Goal: Information Seeking & Learning: Check status

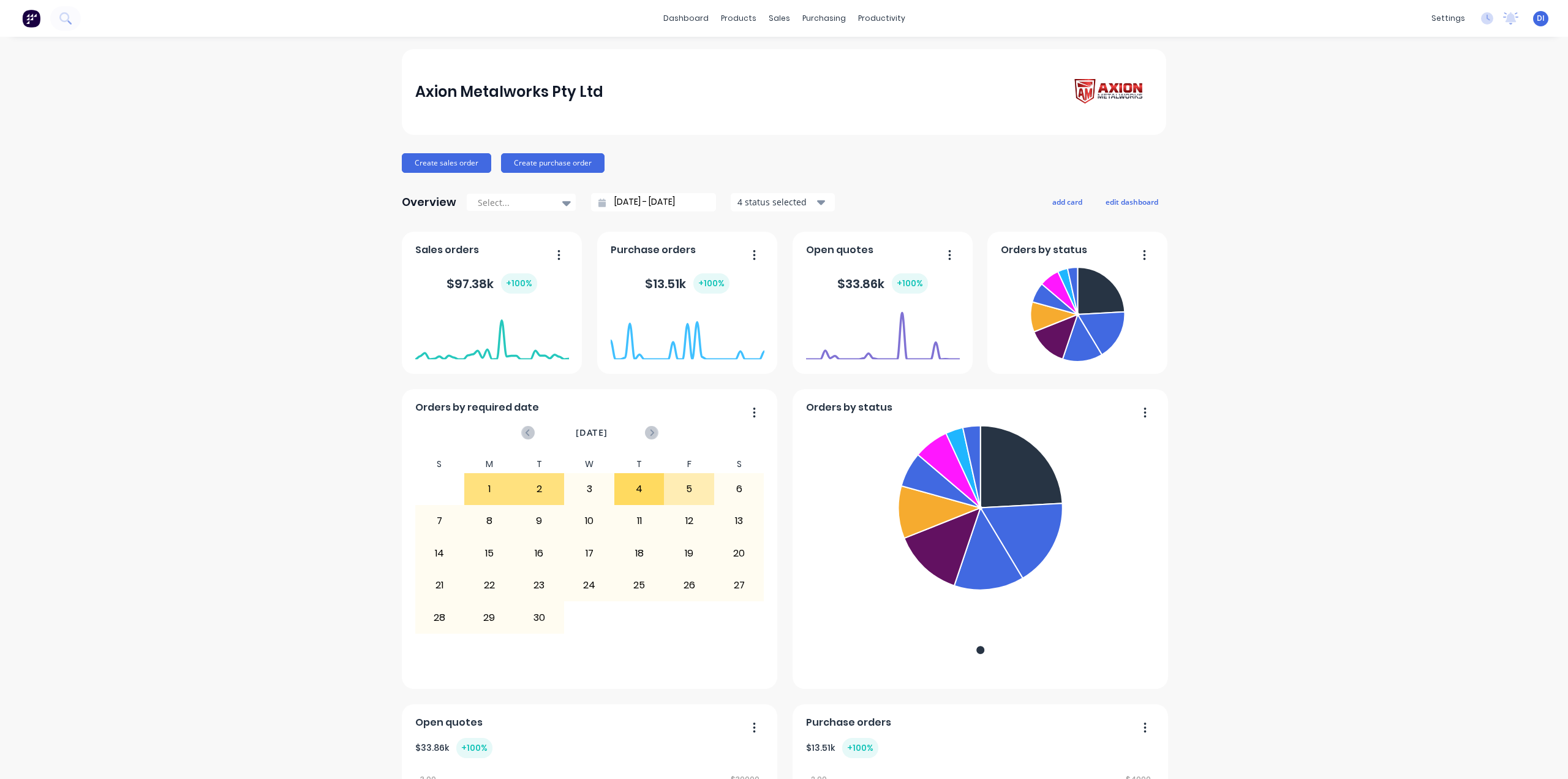
click at [1309, 184] on div "Axion Metalworks Pty Ltd Create sales order Create purchase order Overview Sele…" at bounding box center [784, 684] width 1568 height 1270
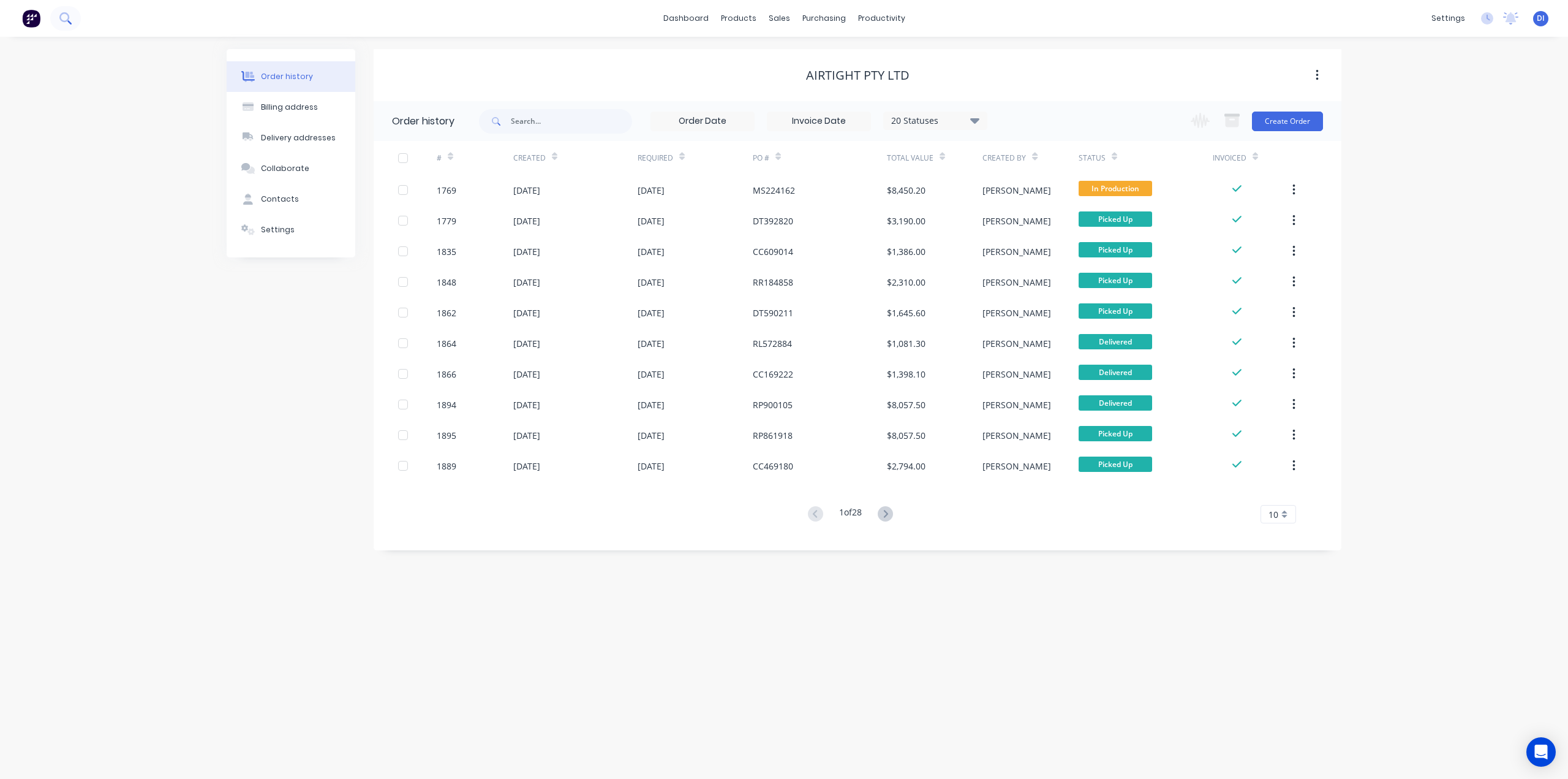
click at [59, 19] on button at bounding box center [65, 18] width 30 height 24
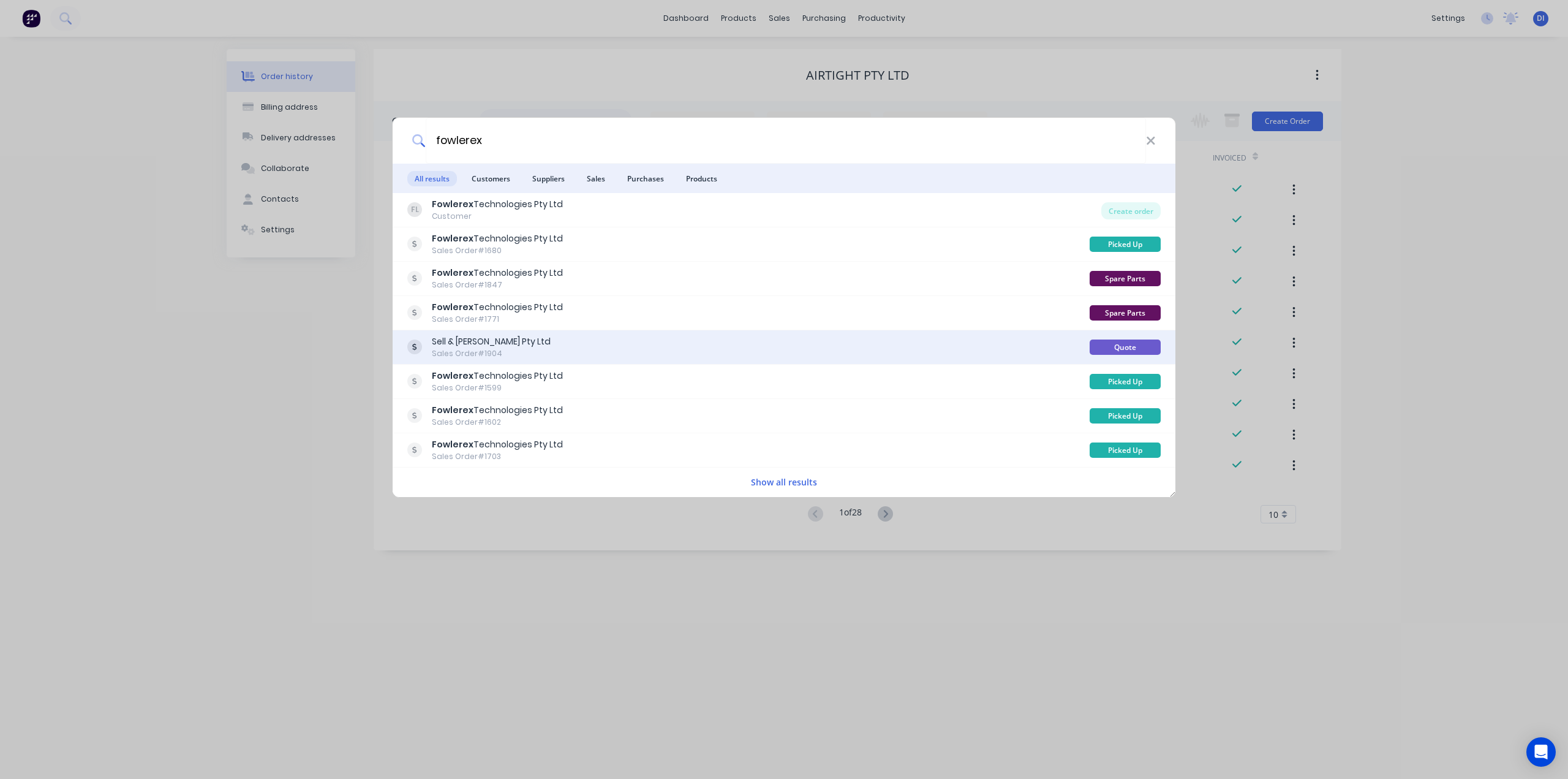
type input "fowlerex"
click at [686, 347] on div "Sell & Parker Pty Ltd Sales Order #1904" at bounding box center [748, 347] width 682 height 24
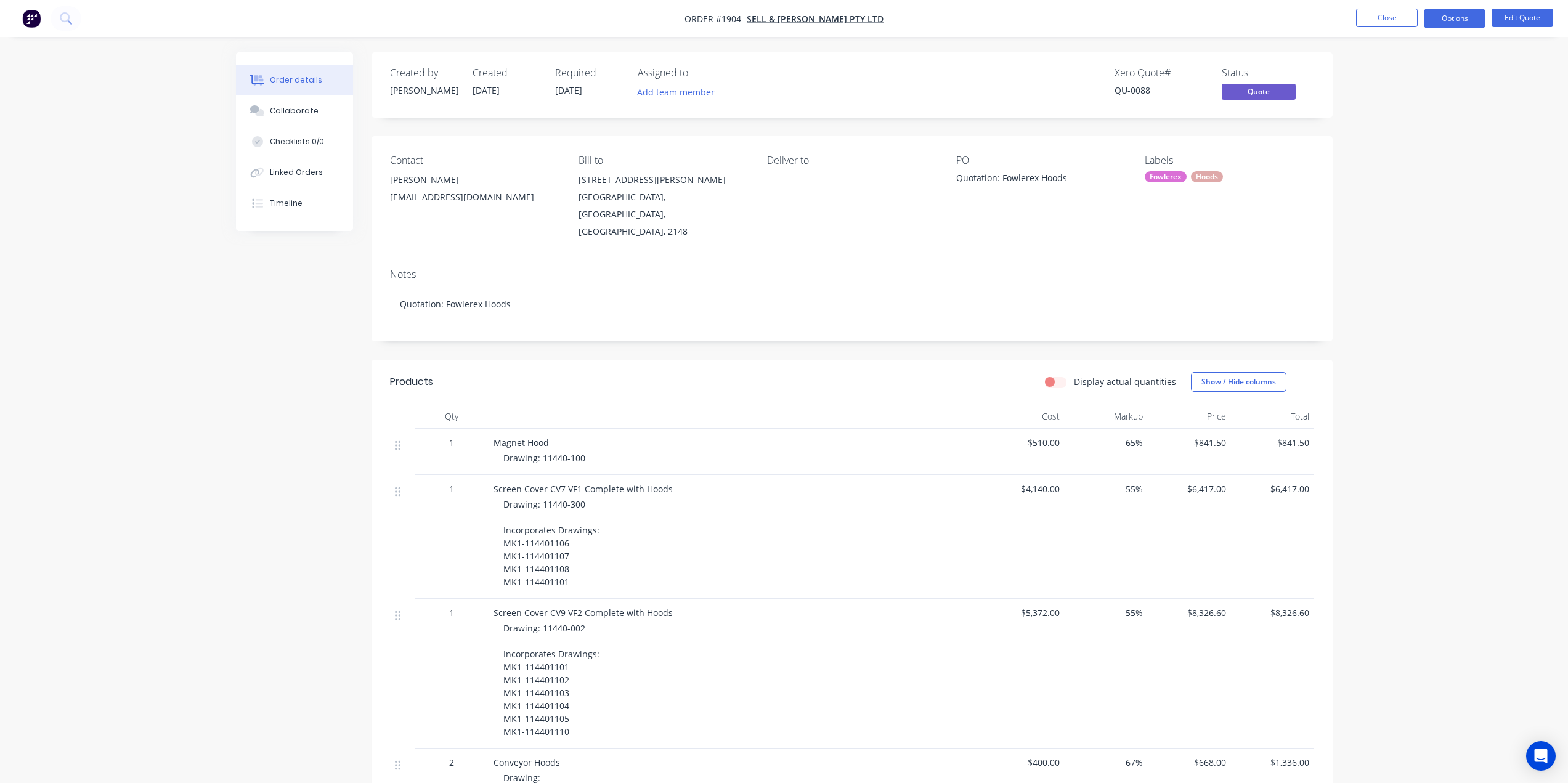
click at [914, 57] on div "Created by Dean Created 20/08/25 Required 20/08/25 Assigned to Add team member …" at bounding box center [852, 85] width 961 height 66
drag, startPoint x: 332, startPoint y: 37, endPoint x: 291, endPoint y: 33, distance: 41.2
click at [331, 37] on div "Order details Collaborate Checklists 0/0 Linked Orders Timeline Order details C…" at bounding box center [784, 660] width 1568 height 1321
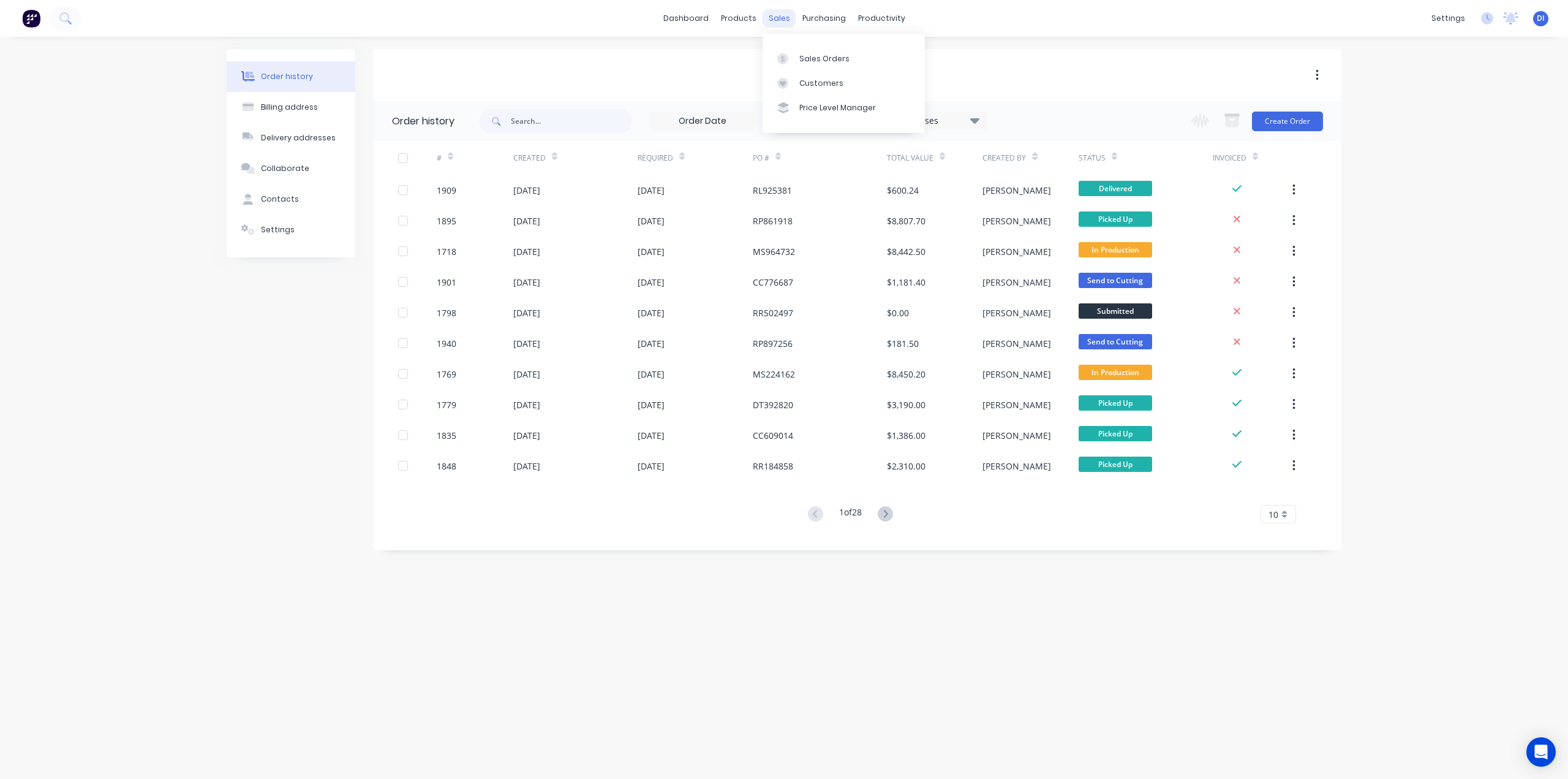
click at [778, 17] on div "sales" at bounding box center [779, 18] width 33 height 18
click at [812, 80] on div "Customers" at bounding box center [821, 83] width 44 height 11
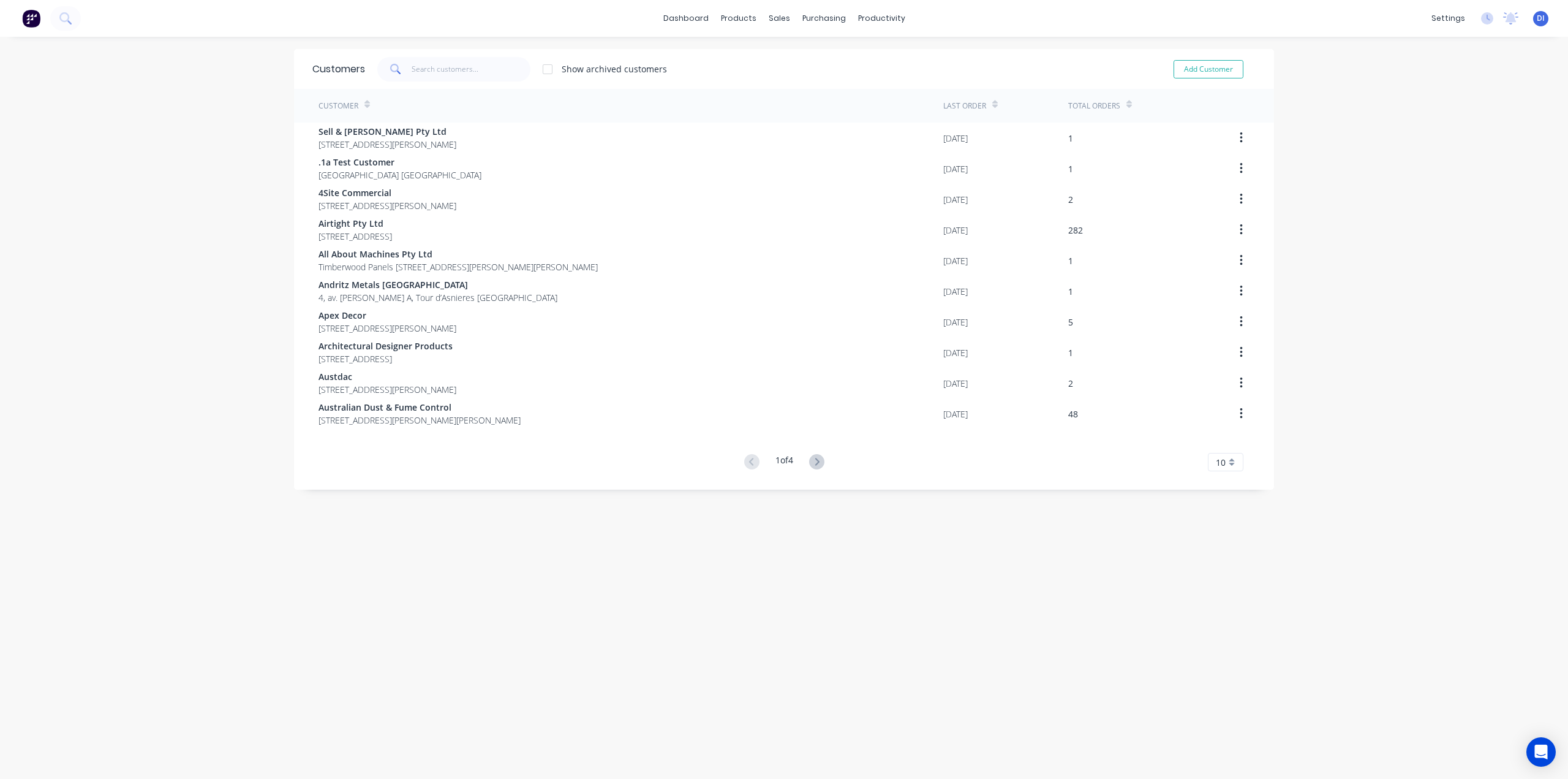
click at [1208, 463] on div "10" at bounding box center [1225, 462] width 36 height 18
click at [1229, 624] on div "35" at bounding box center [1225, 614] width 34 height 21
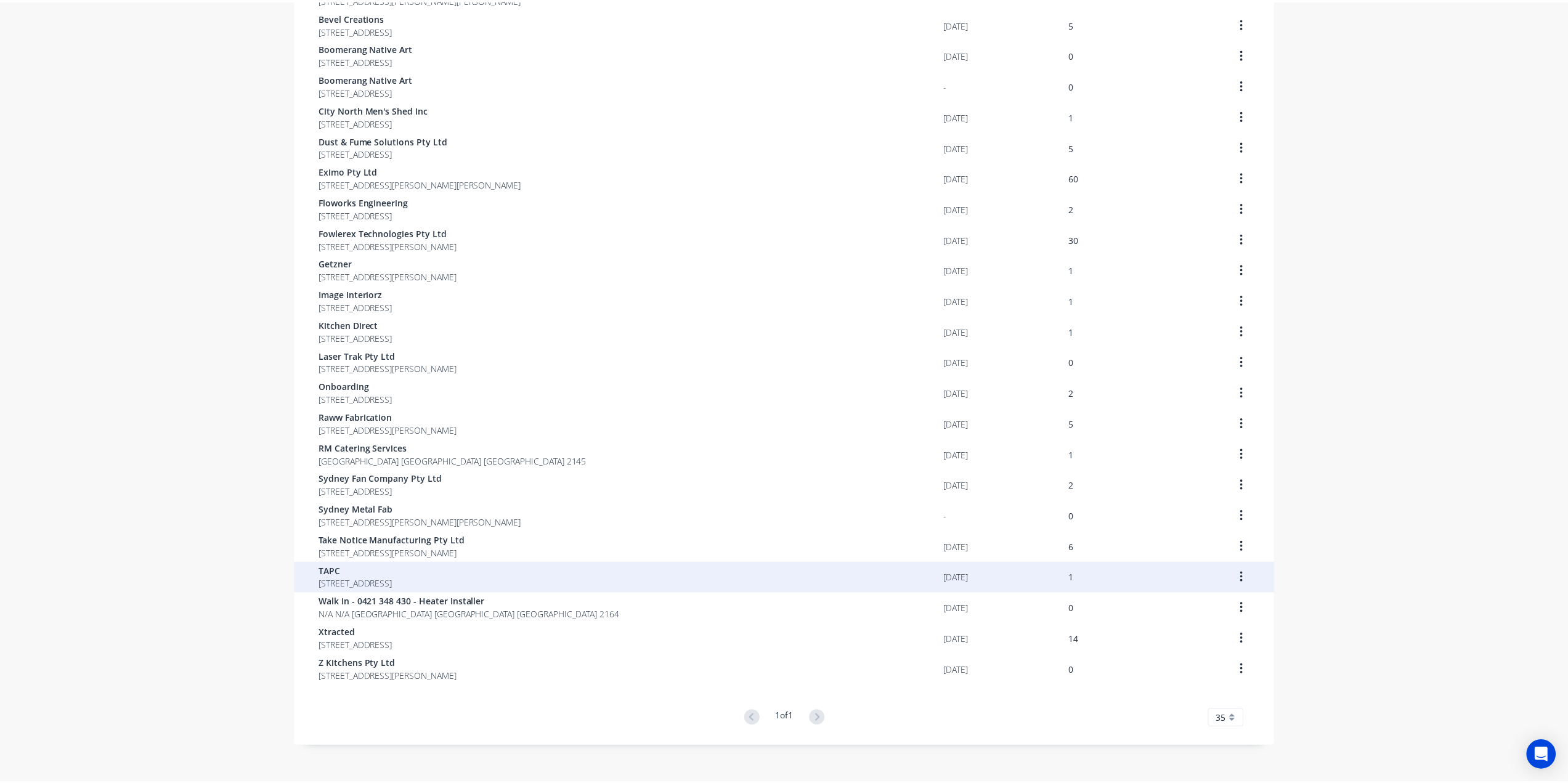
scroll to position [430, 0]
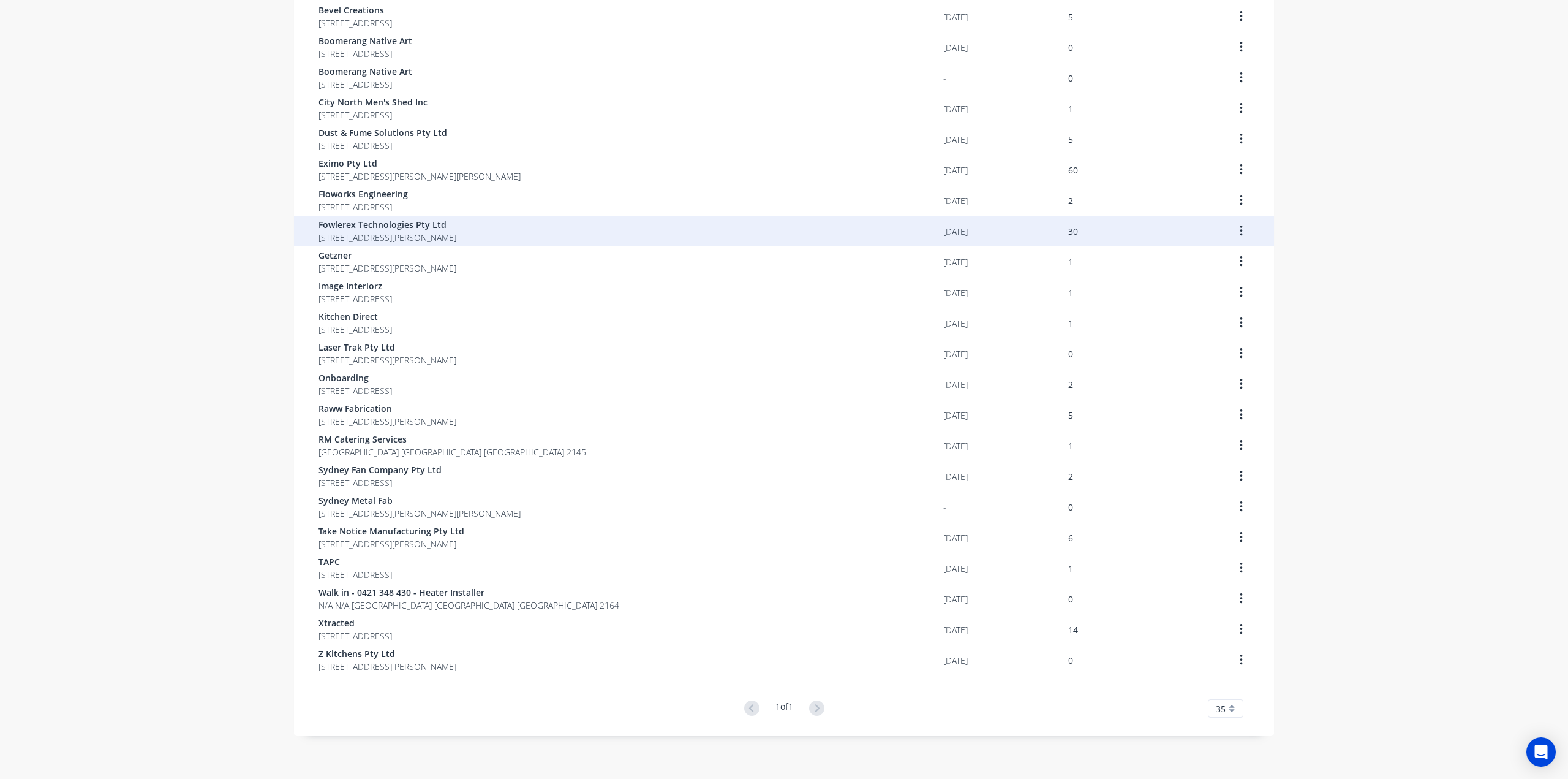
click at [456, 228] on span "Fowlerex Technologies Pty Ltd" at bounding box center [387, 225] width 138 height 13
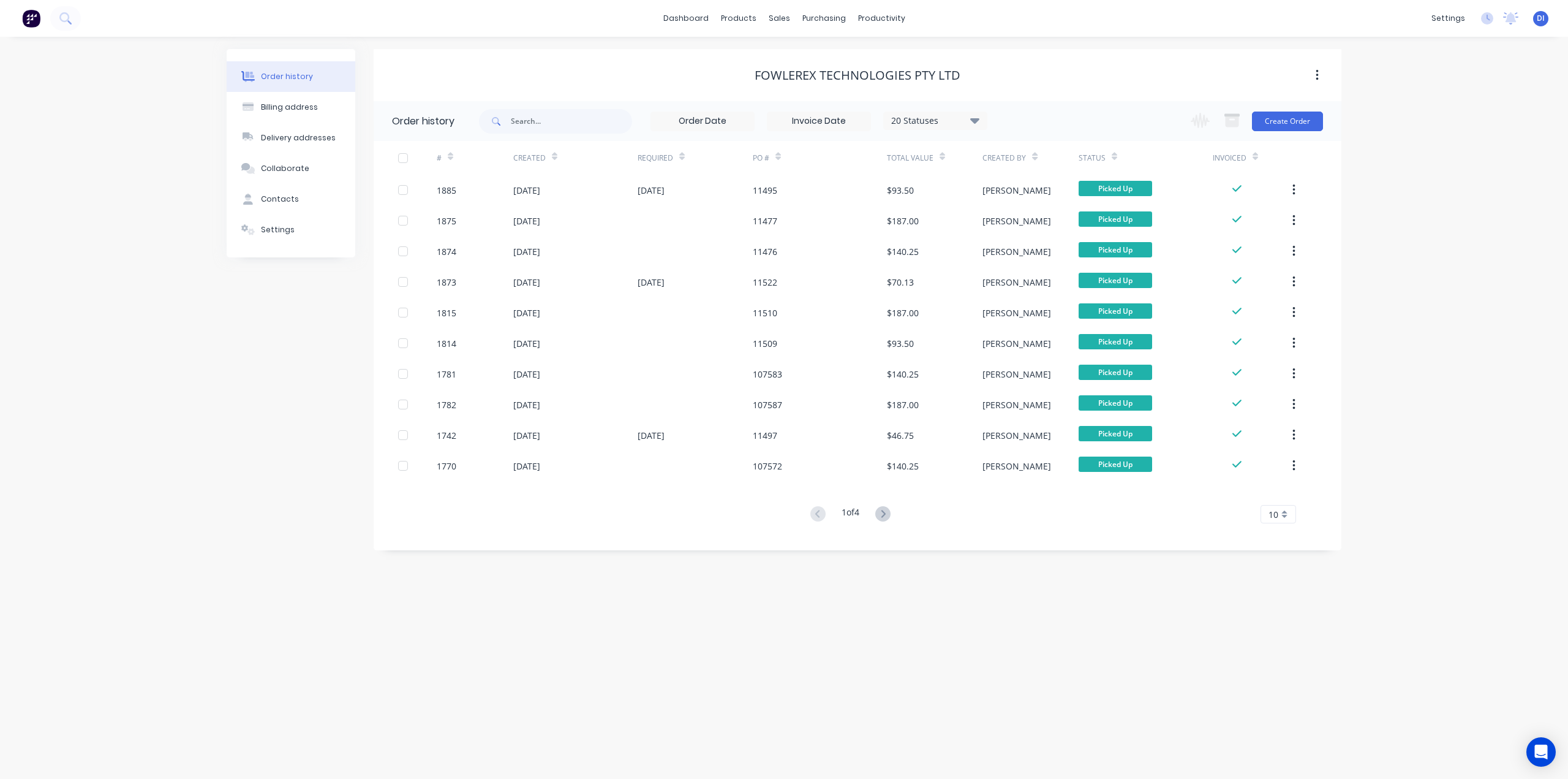
click at [1455, 325] on div "Order history Billing address Delivery addresses Collaborate Contacts Settings …" at bounding box center [784, 407] width 1568 height 742
click at [1261, 517] on div "10" at bounding box center [1278, 514] width 36 height 18
click at [1287, 658] on div "35" at bounding box center [1278, 666] width 34 height 21
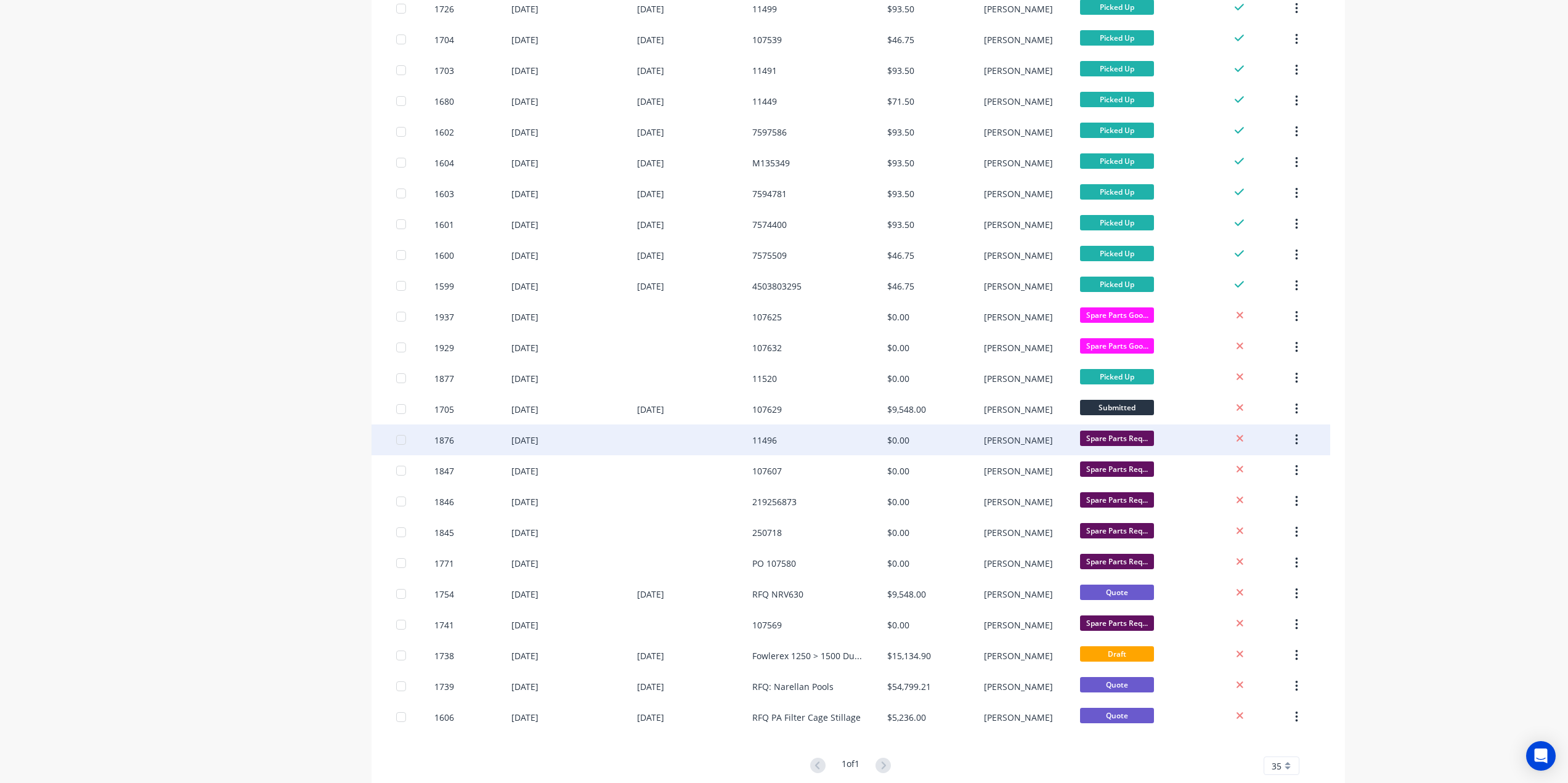
scroll to position [491, 0]
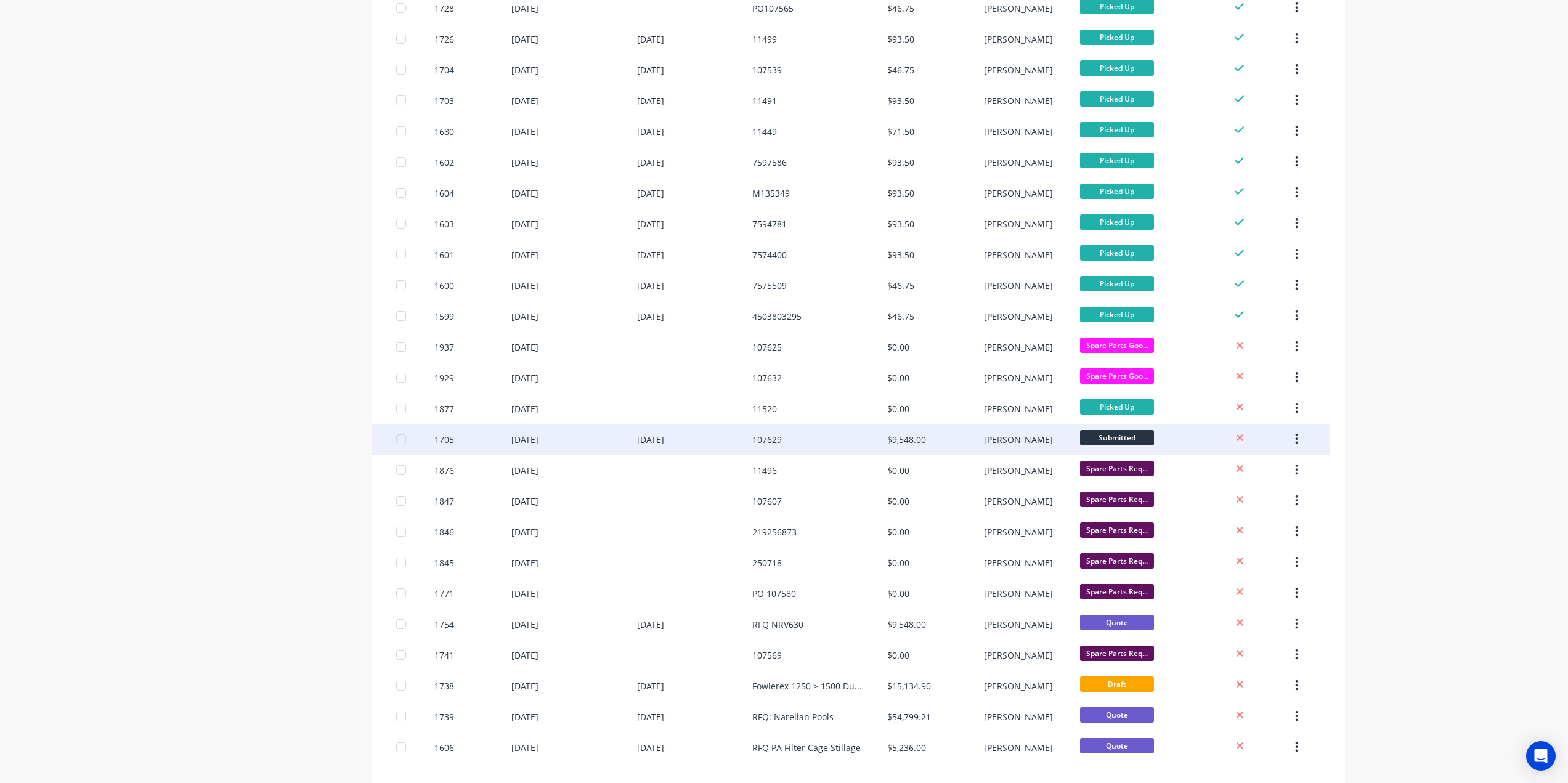
click at [912, 432] on div "$9,548.00" at bounding box center [935, 439] width 96 height 30
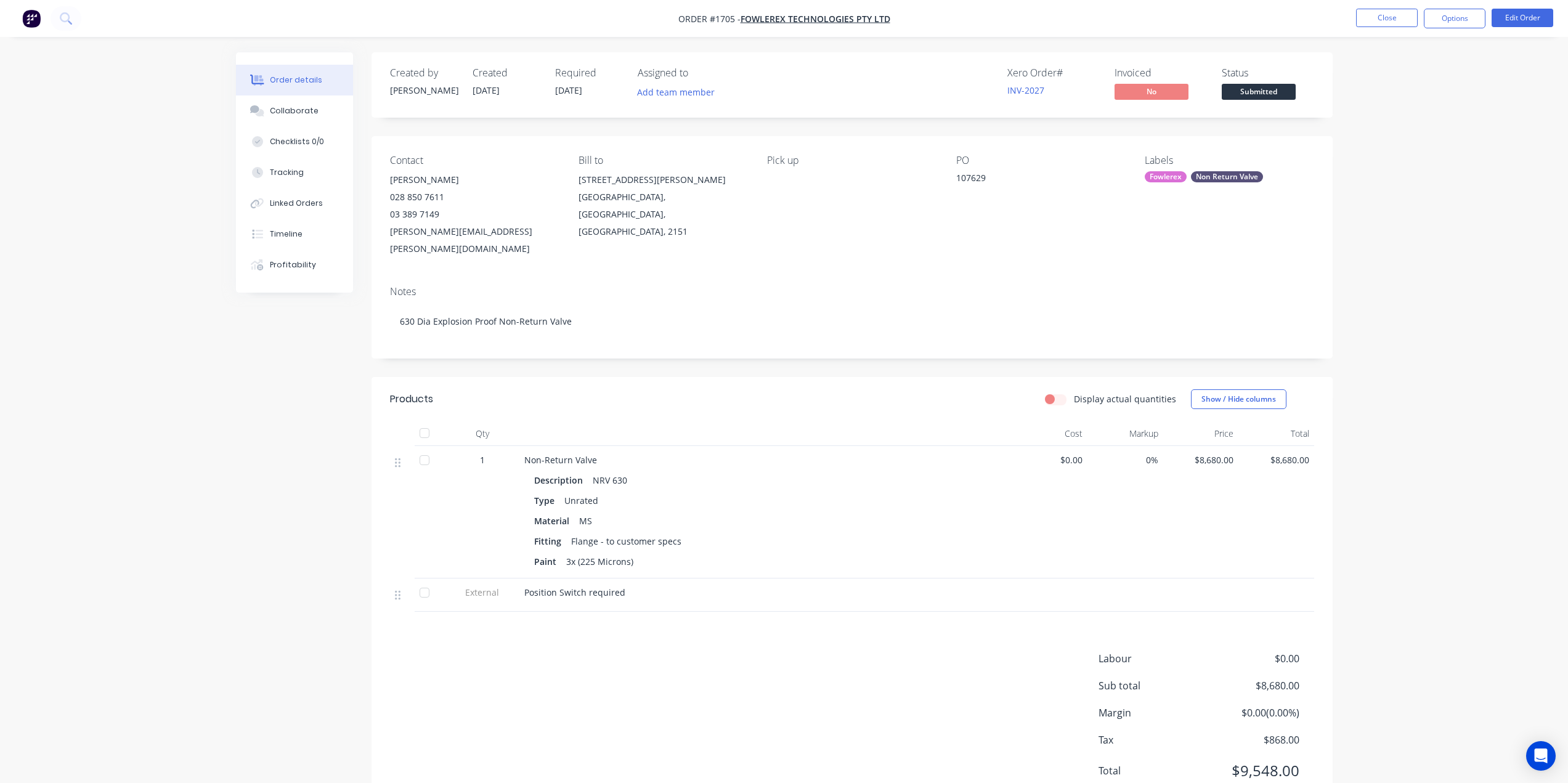
click at [1401, 152] on div "Order details Collaborate Checklists 0/0 Tracking Linked Orders Timeline Profit…" at bounding box center [784, 416] width 1568 height 831
click at [1464, 22] on button "Options" at bounding box center [1454, 18] width 62 height 20
click at [1418, 94] on div "Partial Invoice" at bounding box center [1417, 99] width 114 height 18
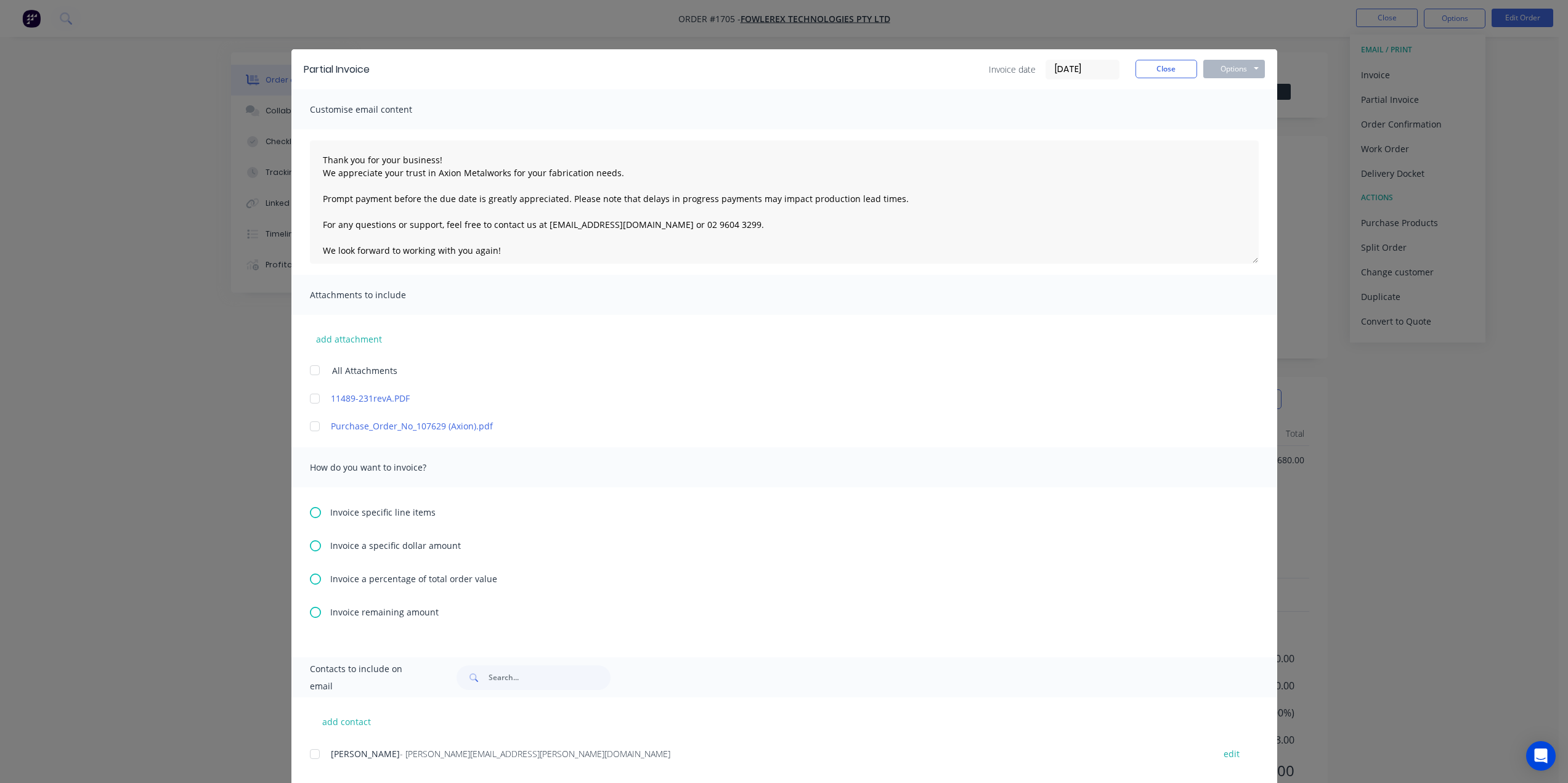
click at [310, 575] on icon at bounding box center [315, 579] width 11 height 11
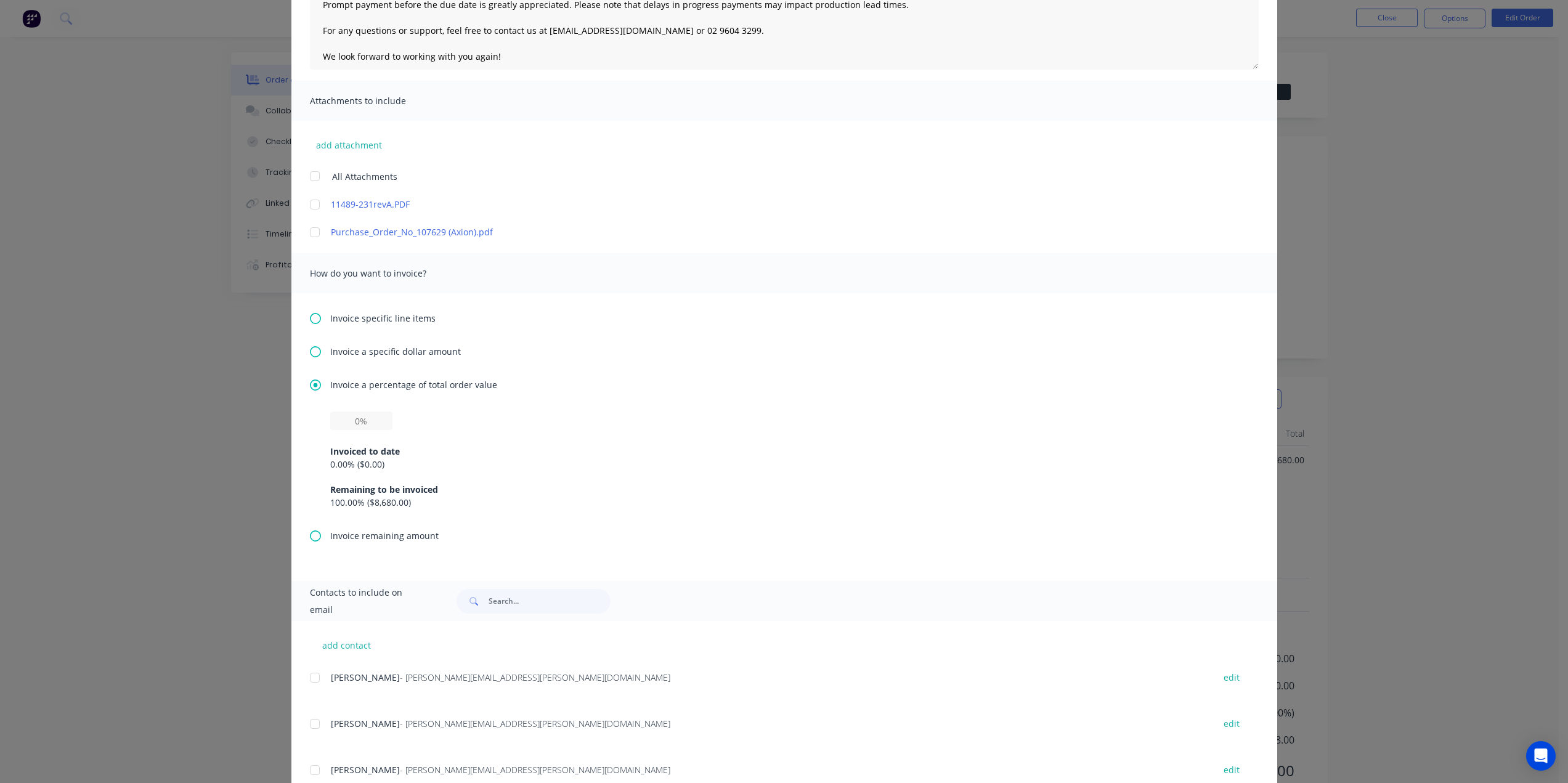
scroll to position [308, 0]
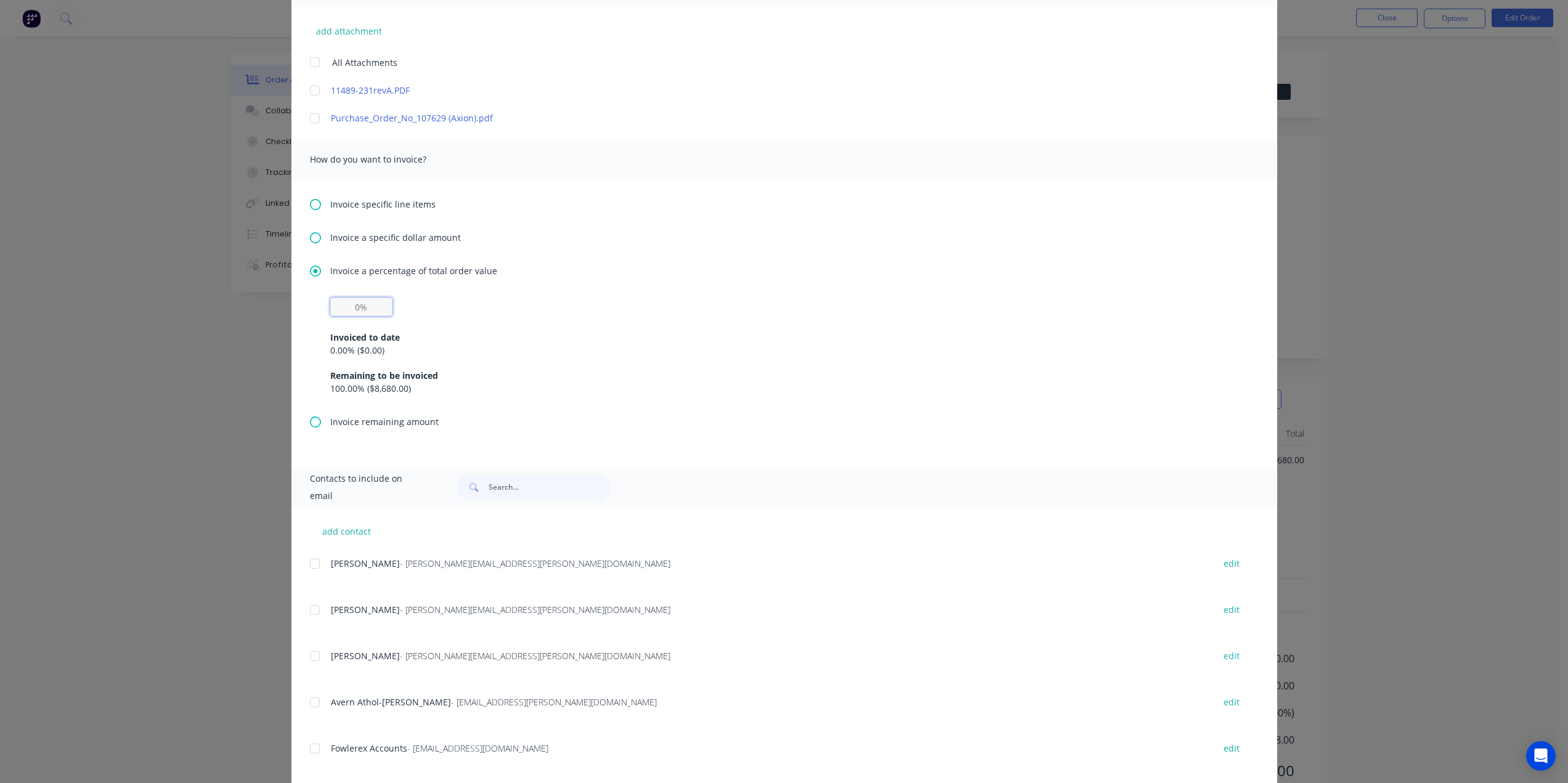
click at [353, 304] on input "text" at bounding box center [361, 306] width 63 height 18
type input "50%"
click at [694, 327] on div "Invoiced to date 0.00 % ( $0.00 ) Remaining to be invoiced 100.00 % ( $8,680.00…" at bounding box center [784, 355] width 908 height 79
click at [351, 303] on input "50%" at bounding box center [361, 306] width 63 height 18
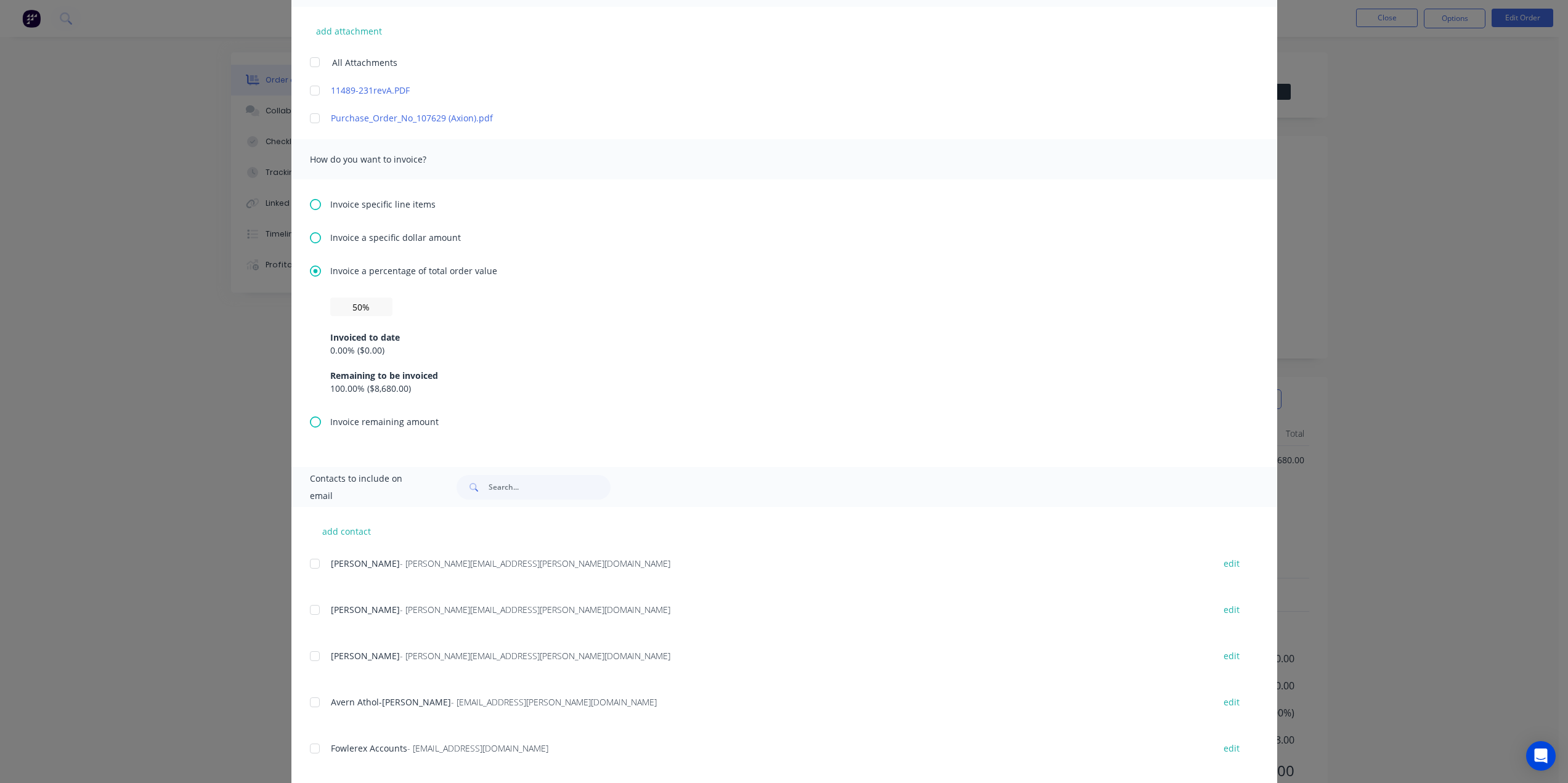
click at [490, 341] on div "Invoiced to date" at bounding box center [784, 337] width 908 height 13
click at [310, 239] on icon at bounding box center [315, 238] width 11 height 11
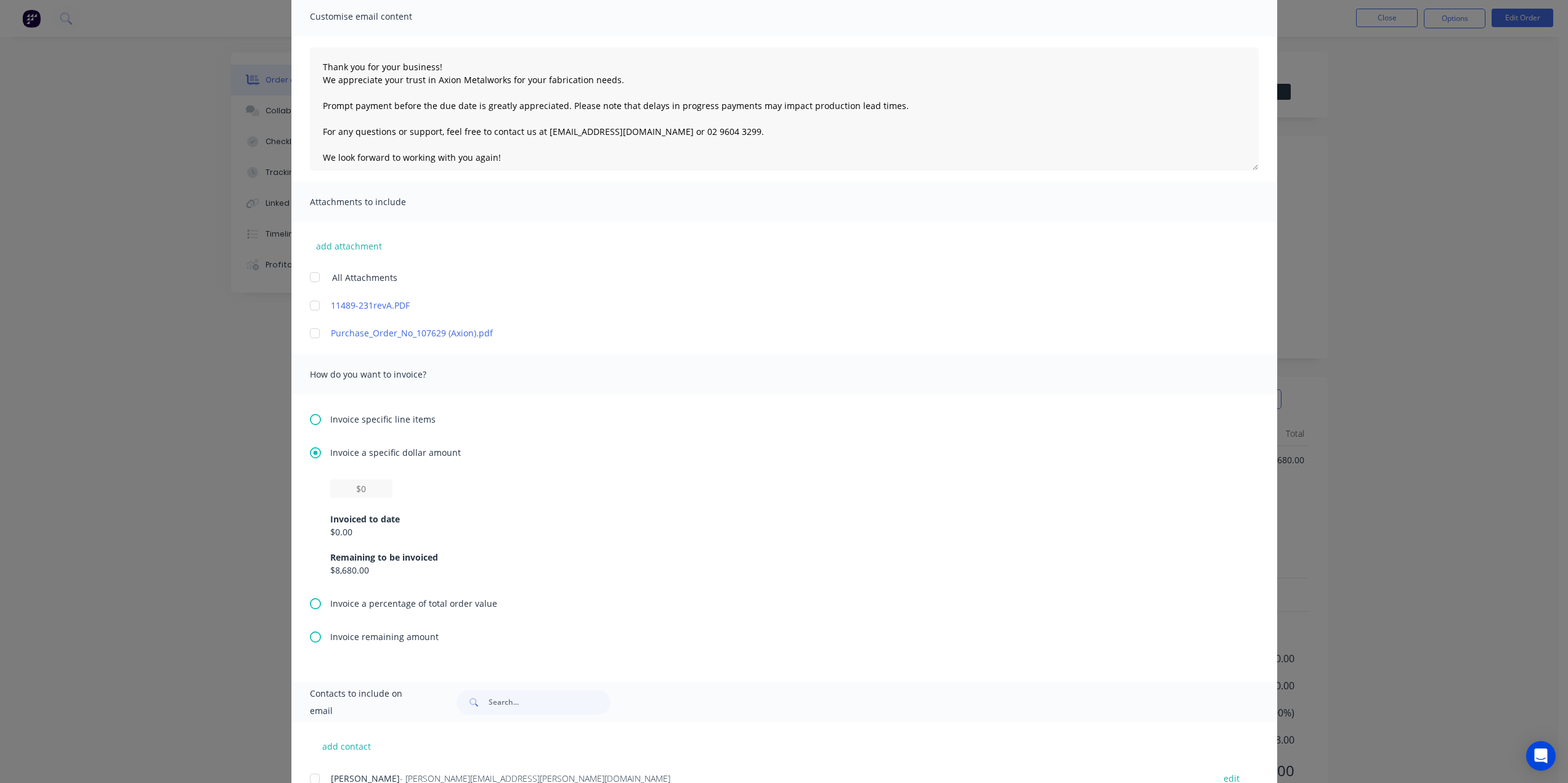
scroll to position [62, 0]
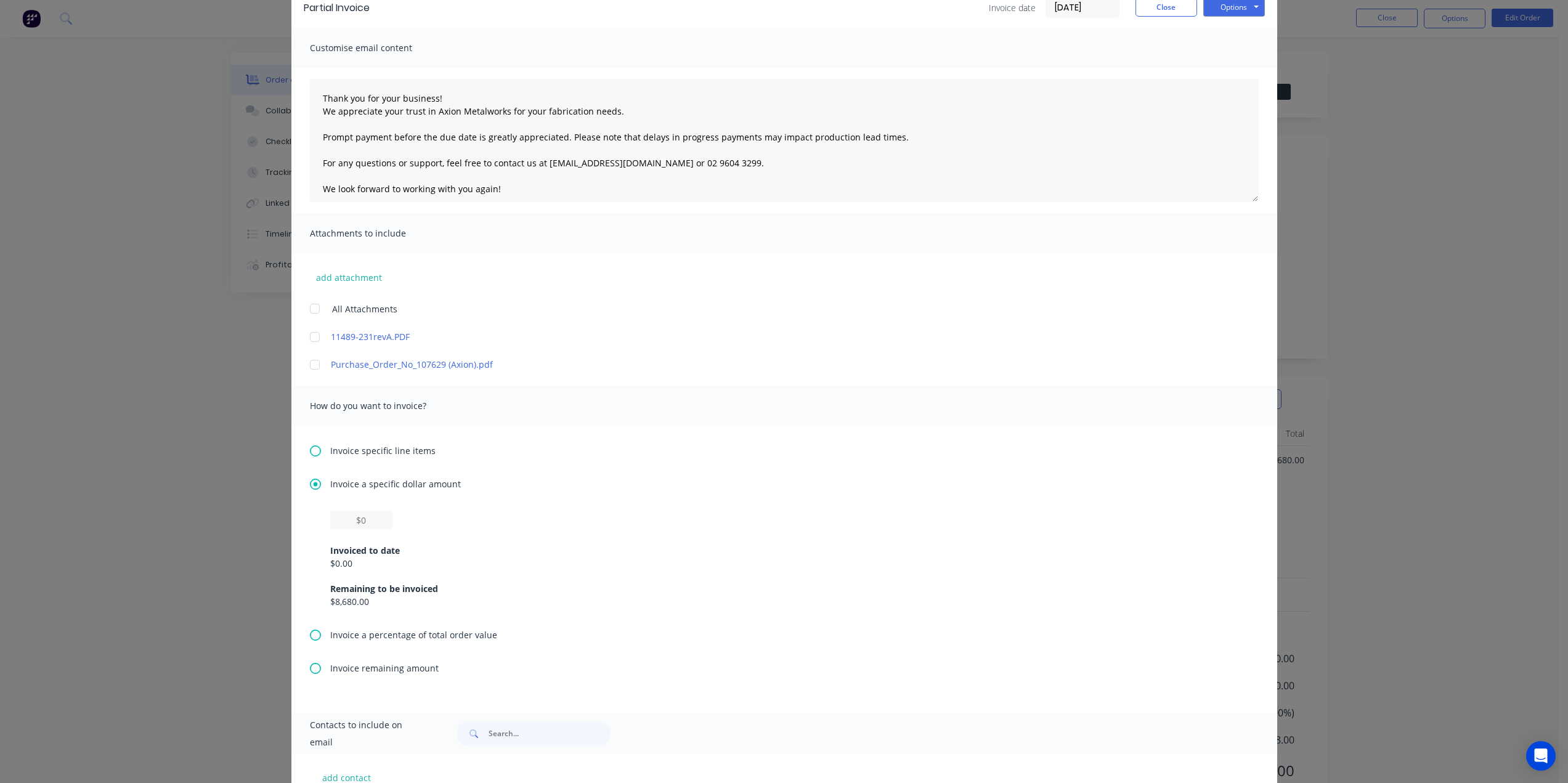
click at [304, 335] on div at bounding box center [315, 337] width 24 height 24
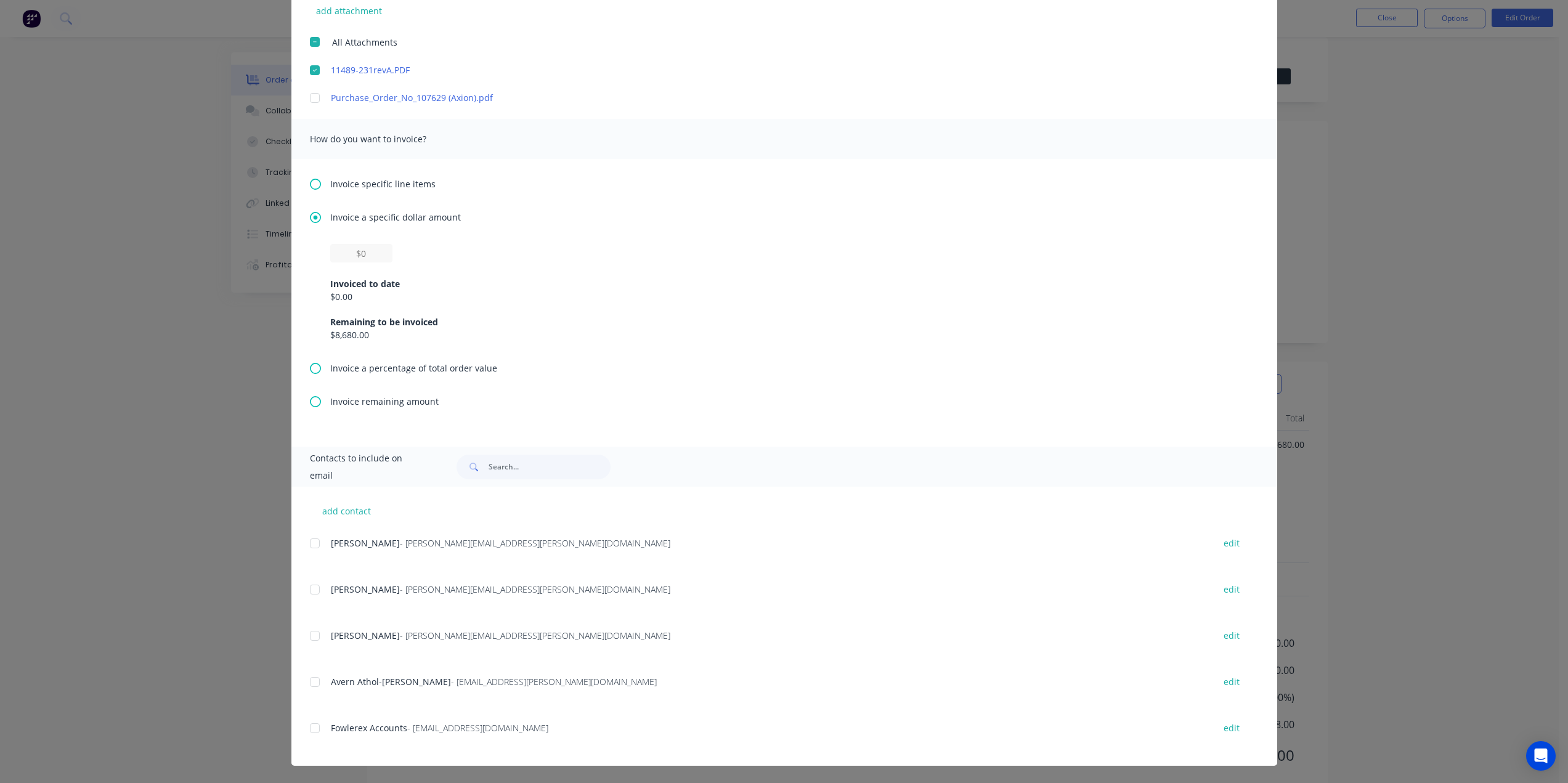
scroll to position [30, 0]
click at [309, 730] on div at bounding box center [315, 728] width 24 height 24
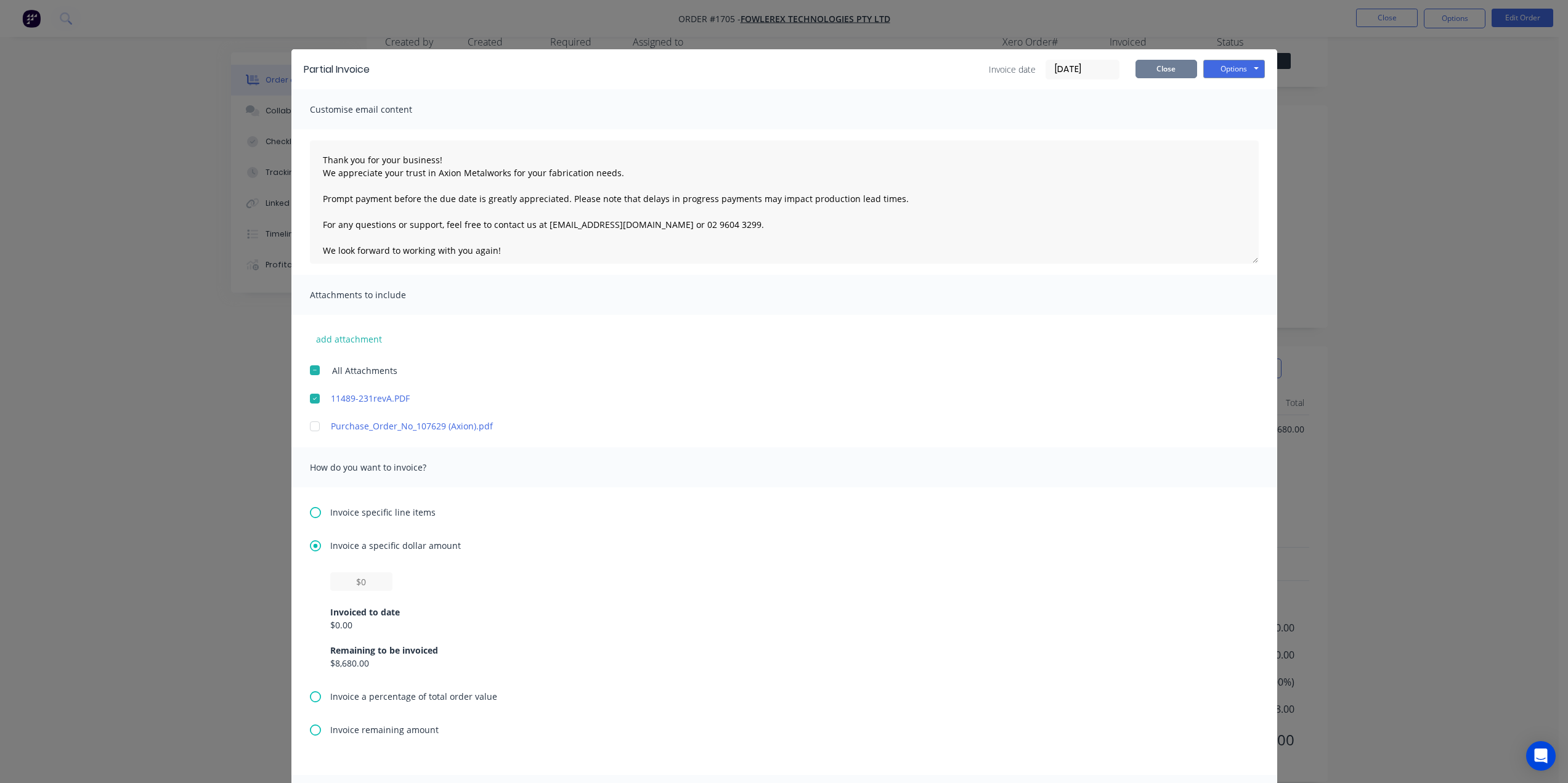
click at [1177, 71] on button "Close" at bounding box center [1166, 69] width 62 height 18
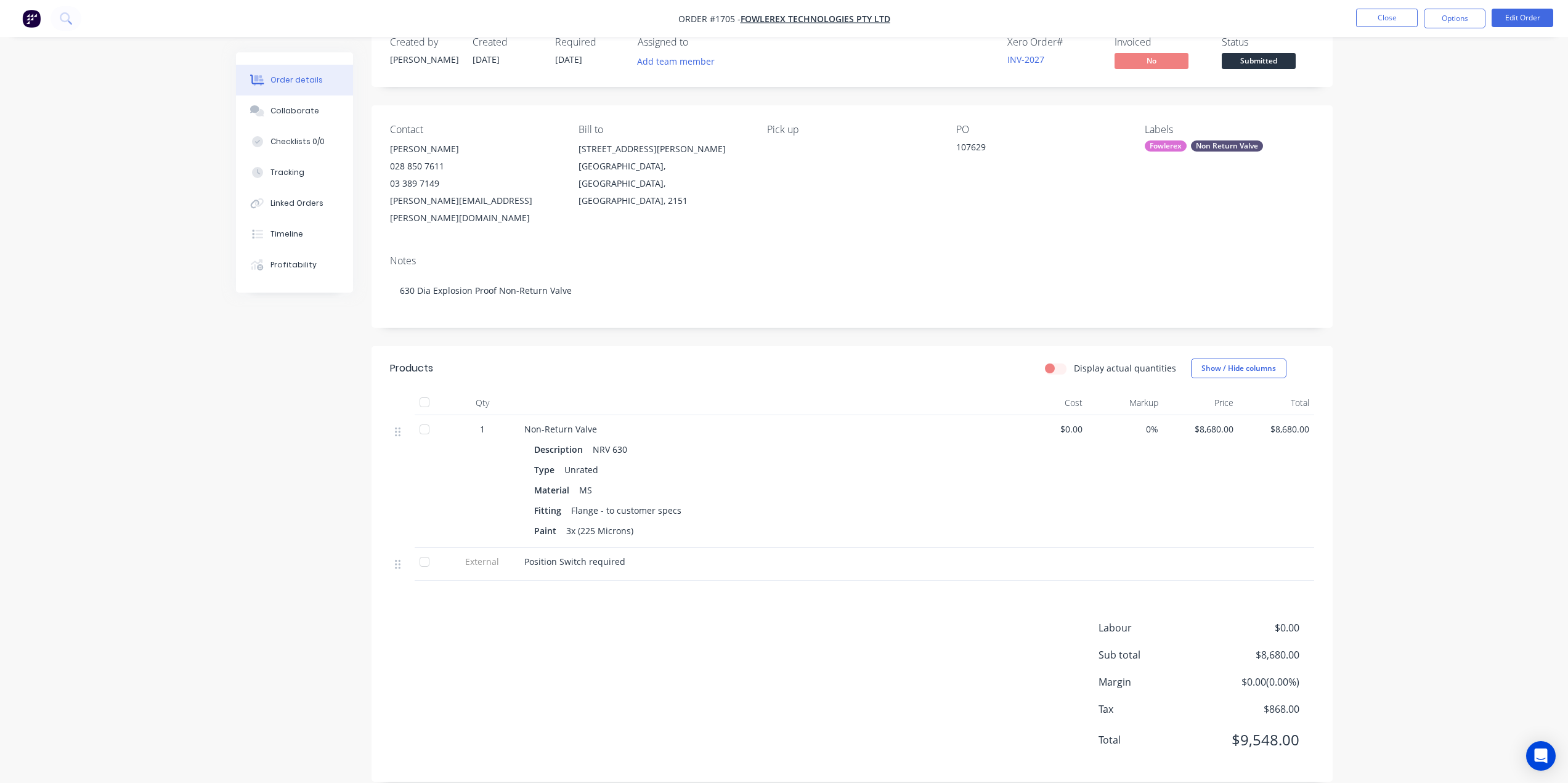
click at [1421, 136] on div "Order details Collaborate Checklists 0/0 Tracking Linked Orders Timeline Profit…" at bounding box center [784, 385] width 1568 height 831
click at [1452, 17] on button "Options" at bounding box center [1454, 18] width 62 height 20
click at [1428, 77] on div "Invoice" at bounding box center [1417, 74] width 114 height 18
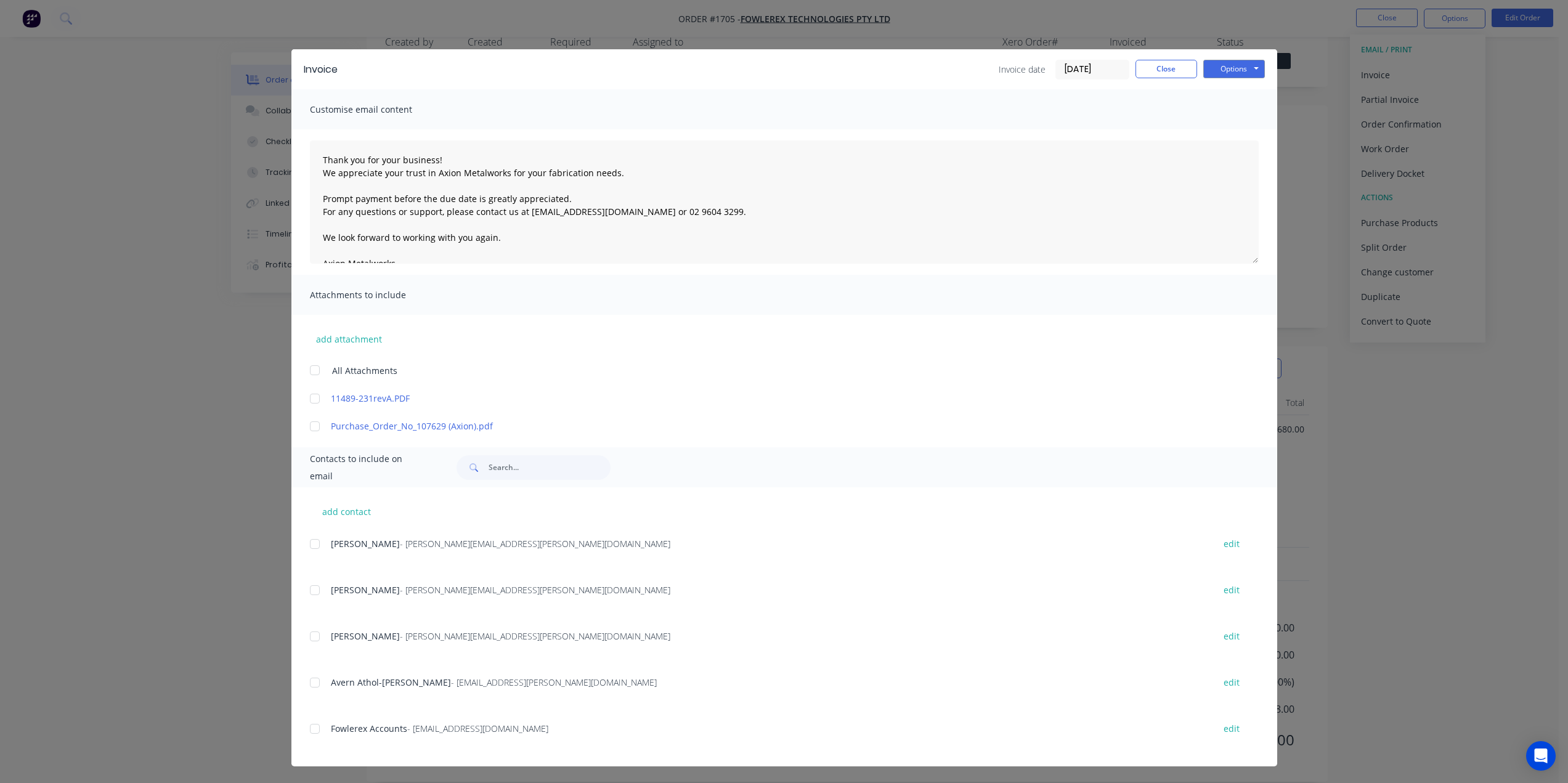
click at [309, 428] on div at bounding box center [315, 426] width 24 height 24
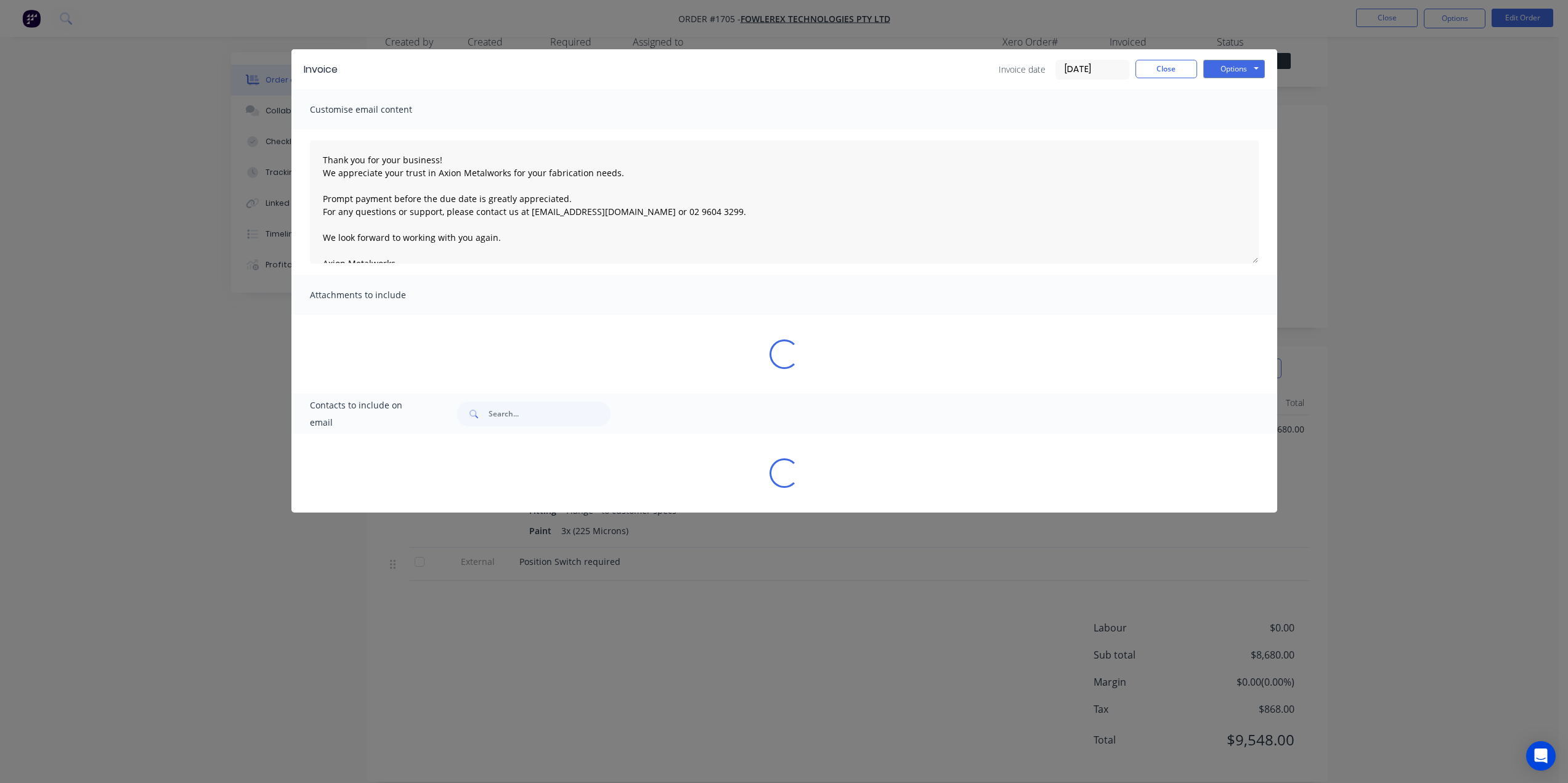
scroll to position [0, 0]
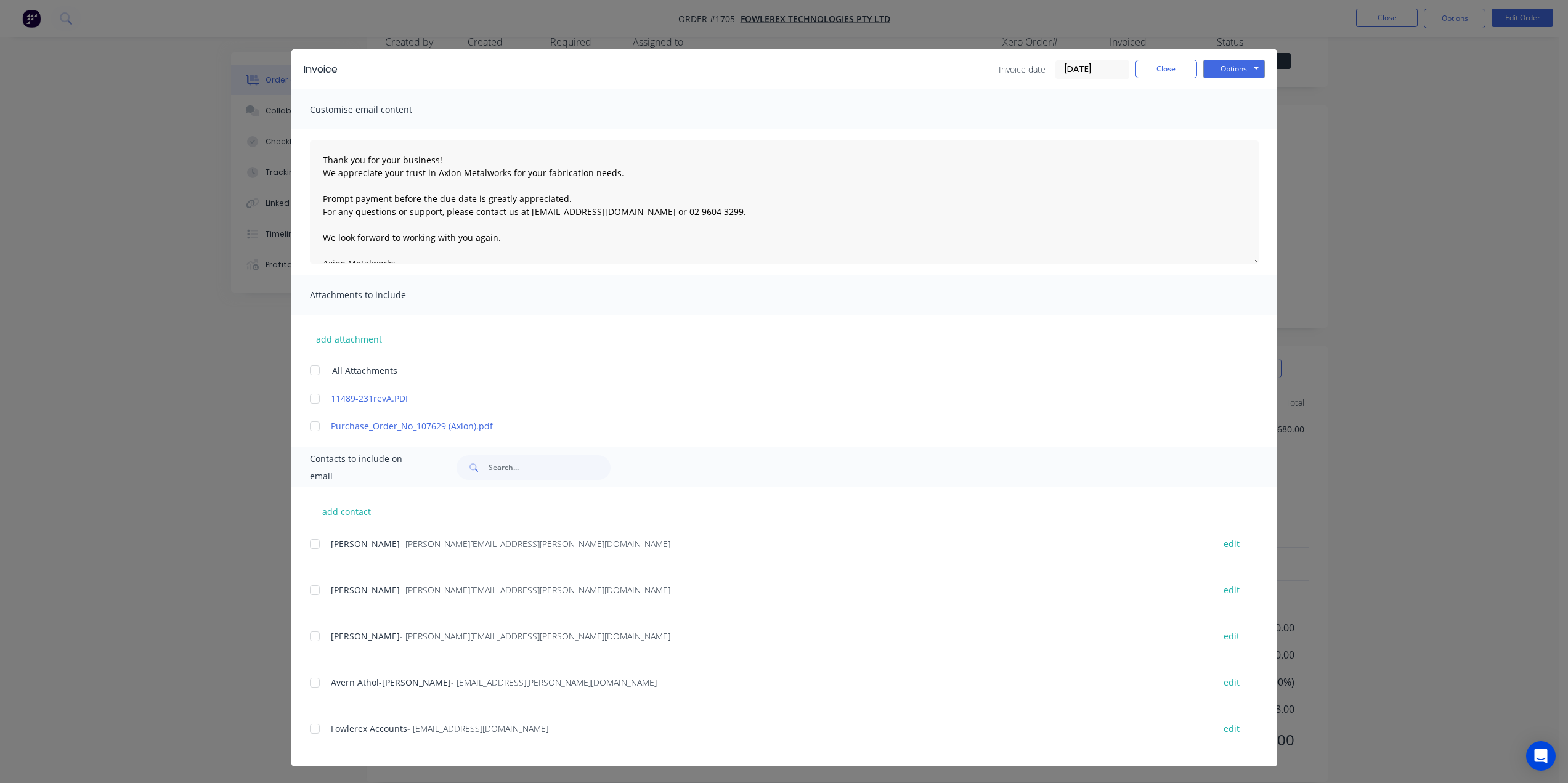
drag, startPoint x: 306, startPoint y: 729, endPoint x: 317, endPoint y: 729, distance: 11.0
click at [307, 729] on div at bounding box center [315, 728] width 24 height 24
click at [310, 426] on div at bounding box center [315, 426] width 24 height 24
click at [305, 425] on div at bounding box center [315, 425] width 24 height 24
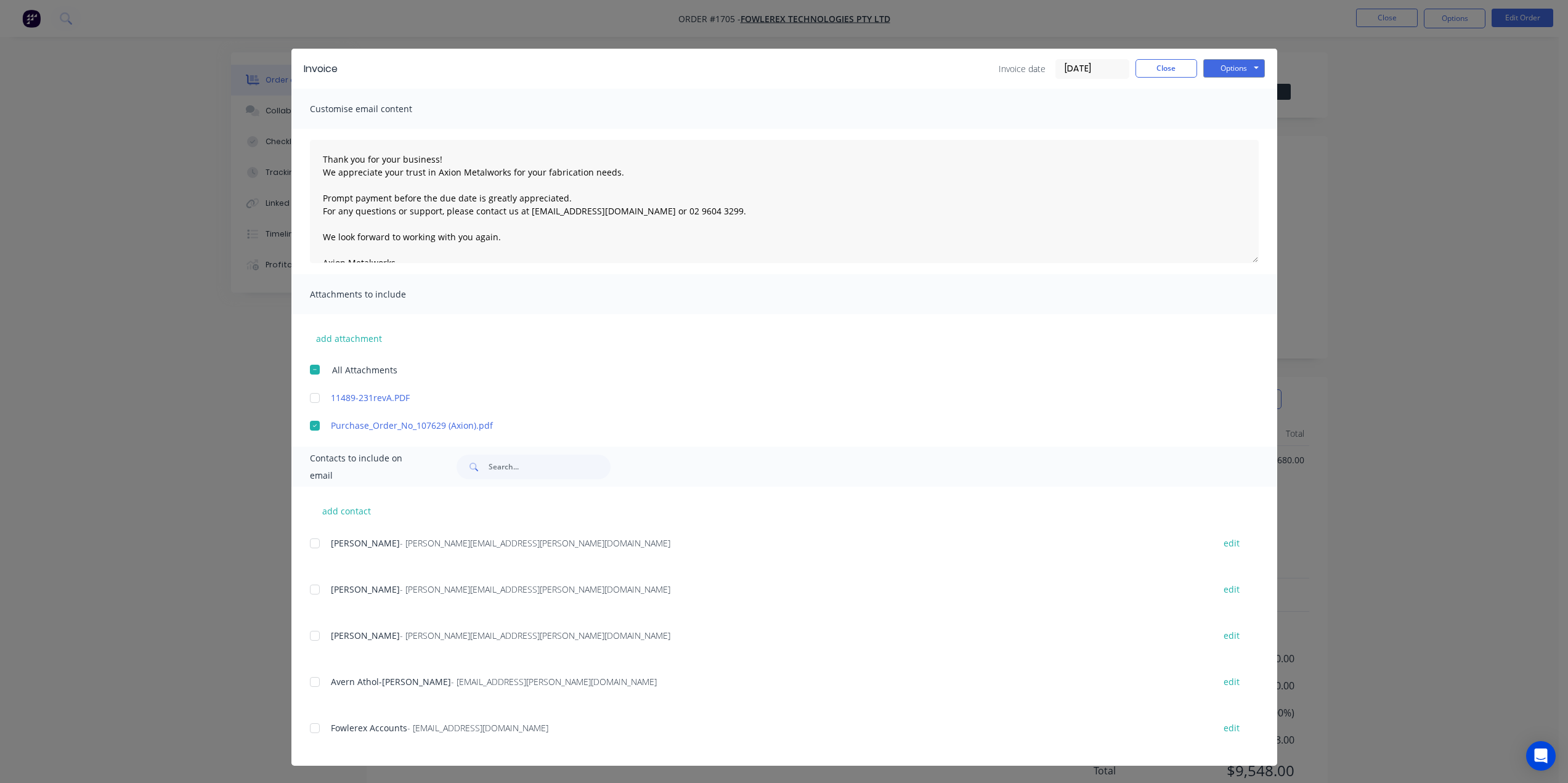
click at [306, 730] on div at bounding box center [315, 728] width 24 height 24
click at [304, 426] on div at bounding box center [315, 425] width 24 height 24
click at [306, 728] on div at bounding box center [315, 728] width 24 height 24
click at [310, 732] on div at bounding box center [315, 728] width 24 height 24
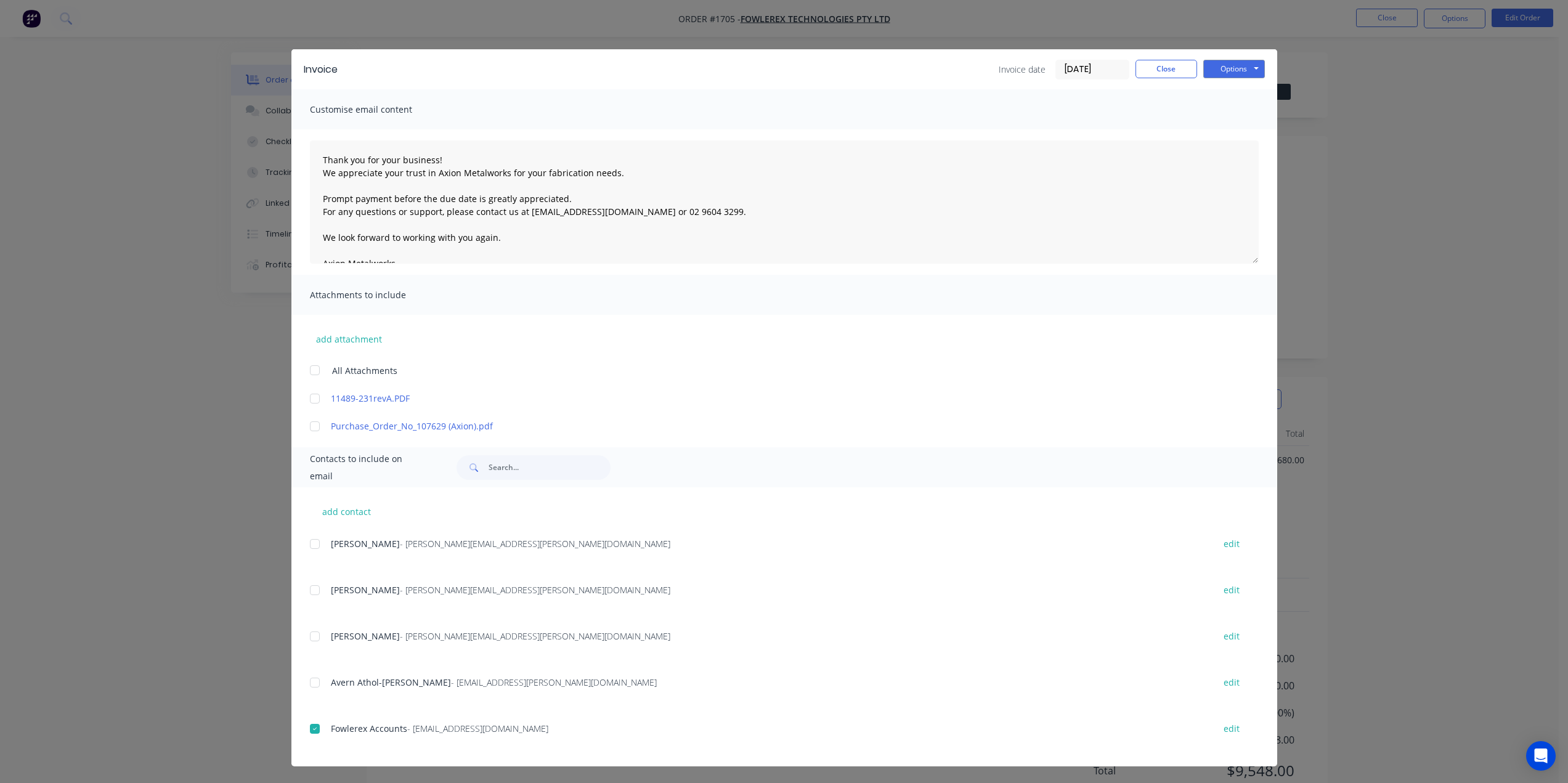
click at [311, 428] on div at bounding box center [315, 426] width 24 height 24
click at [1220, 71] on button "Options" at bounding box center [1234, 69] width 62 height 18
click at [1158, 61] on button "Close" at bounding box center [1166, 69] width 62 height 18
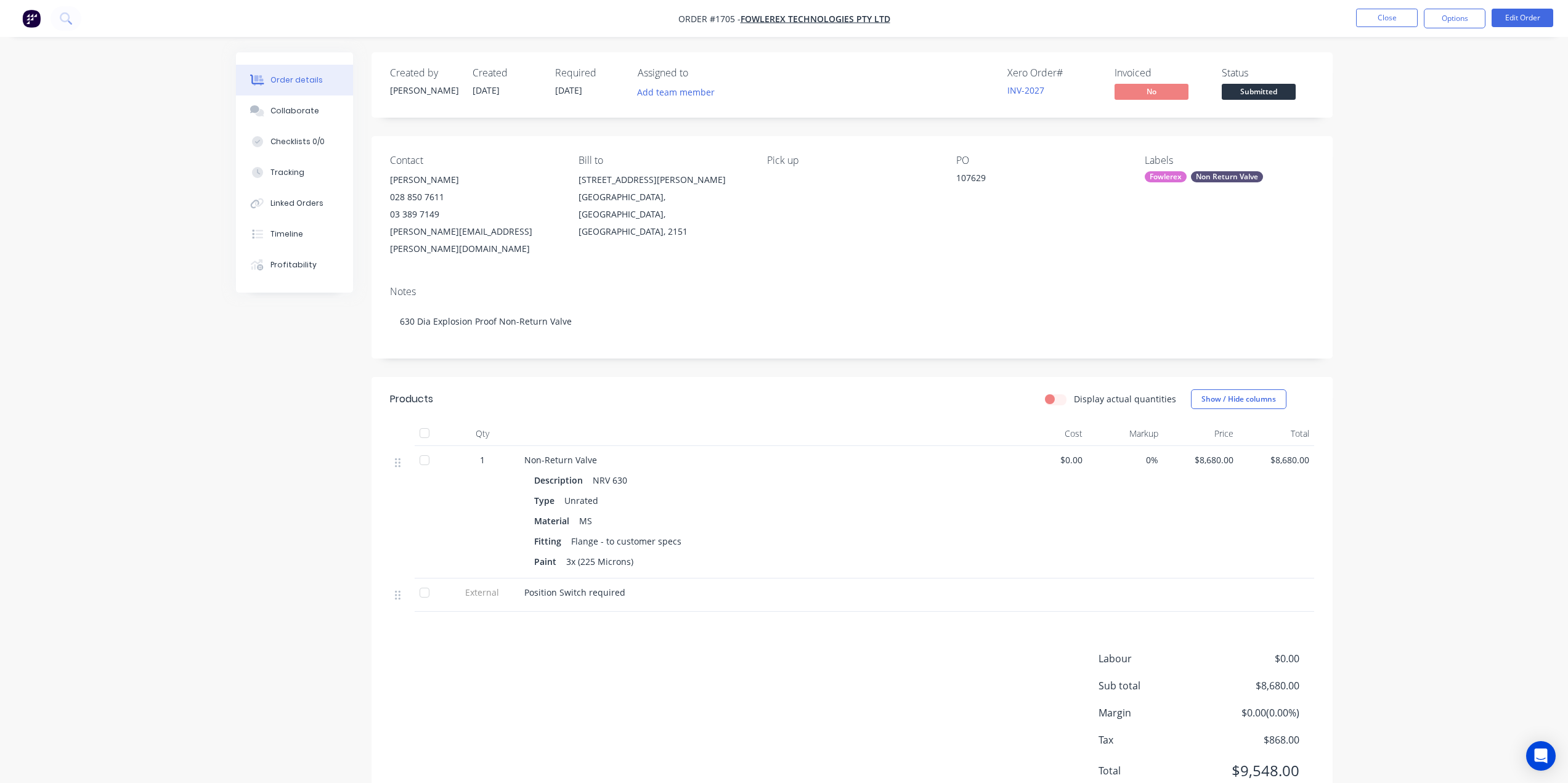
click at [1441, 77] on div "Order details Collaborate Checklists 0/0 Tracking Linked Orders Timeline Profit…" at bounding box center [784, 416] width 1568 height 831
click at [1249, 97] on span "Submitted" at bounding box center [1258, 91] width 74 height 15
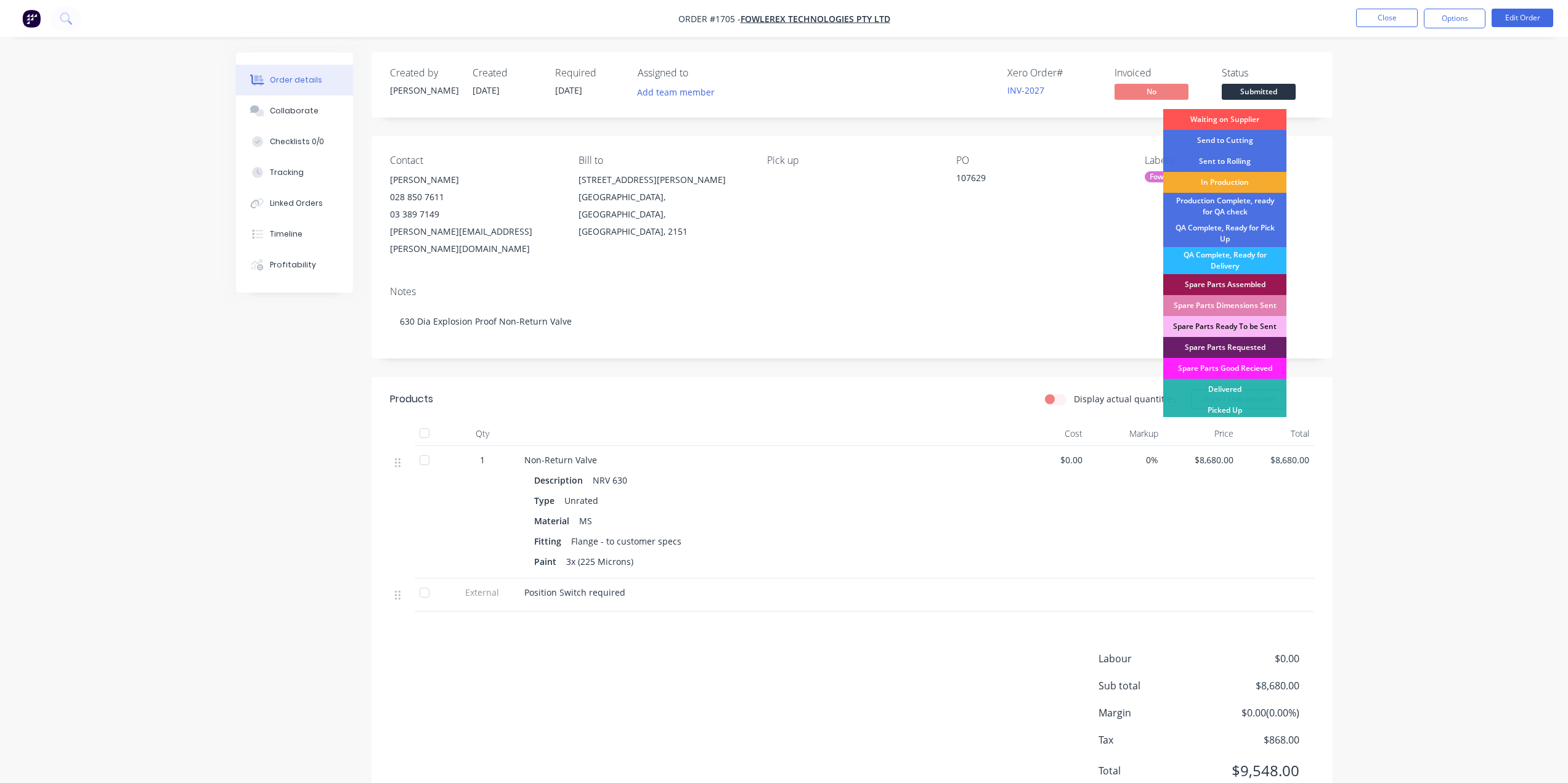
click at [1226, 180] on div "In Production" at bounding box center [1225, 181] width 124 height 21
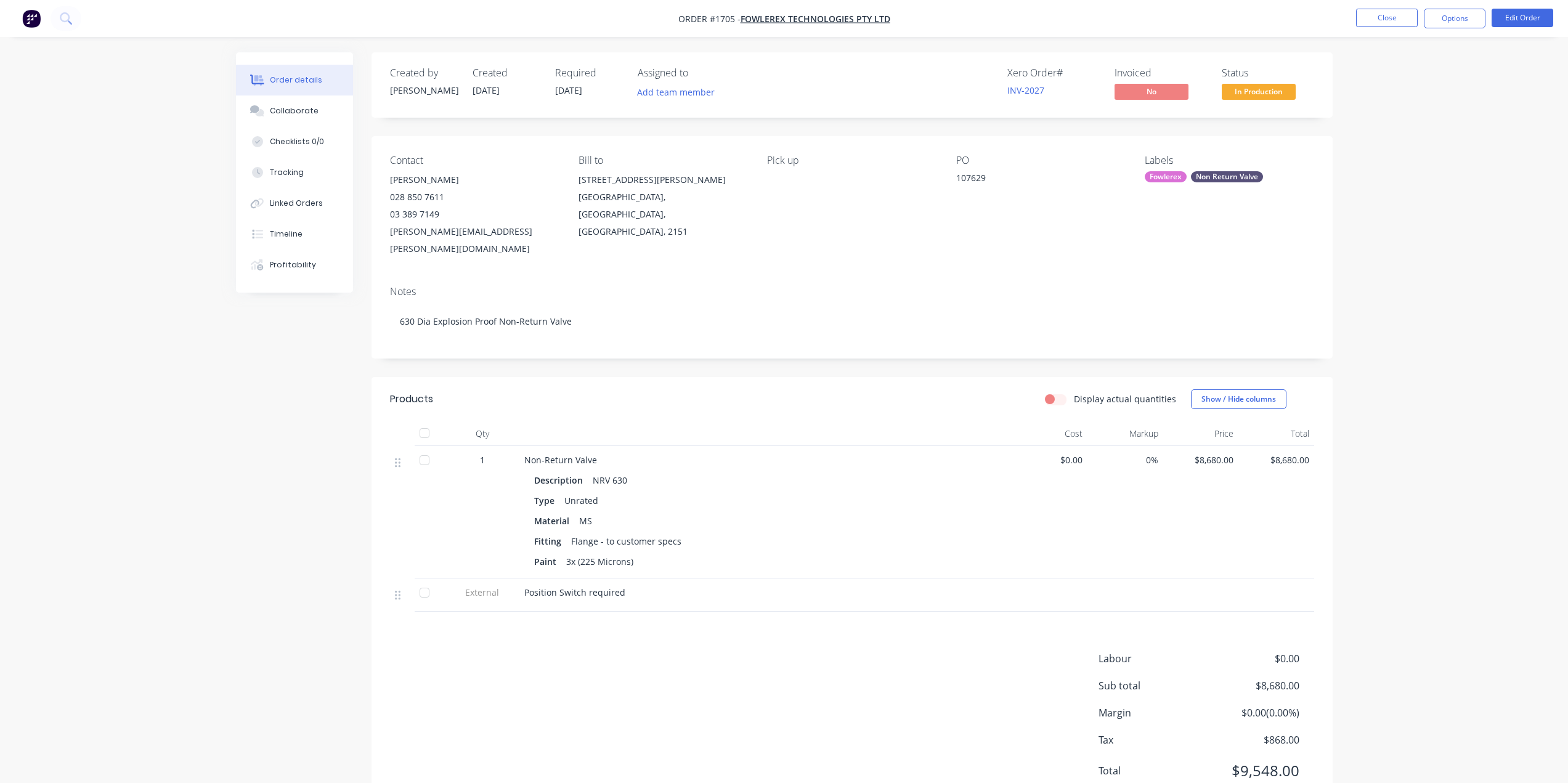
click at [1413, 149] on div "Order details Collaborate Checklists 0/0 Tracking Linked Orders Timeline Profit…" at bounding box center [784, 416] width 1568 height 831
click at [1464, 14] on button "Options" at bounding box center [1454, 18] width 62 height 20
click at [1419, 72] on div "Invoice" at bounding box center [1417, 74] width 114 height 18
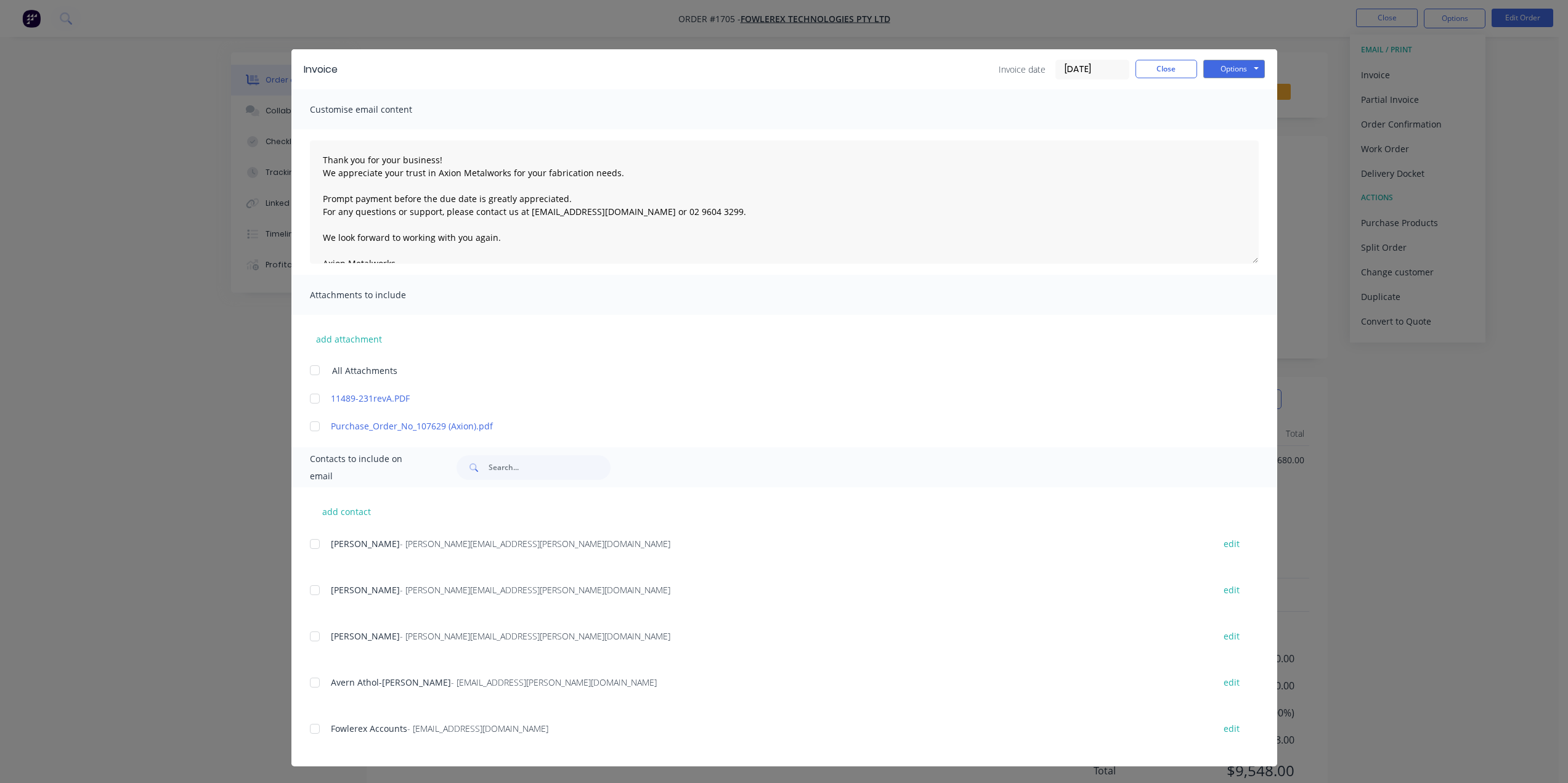
click at [311, 425] on div at bounding box center [315, 426] width 24 height 24
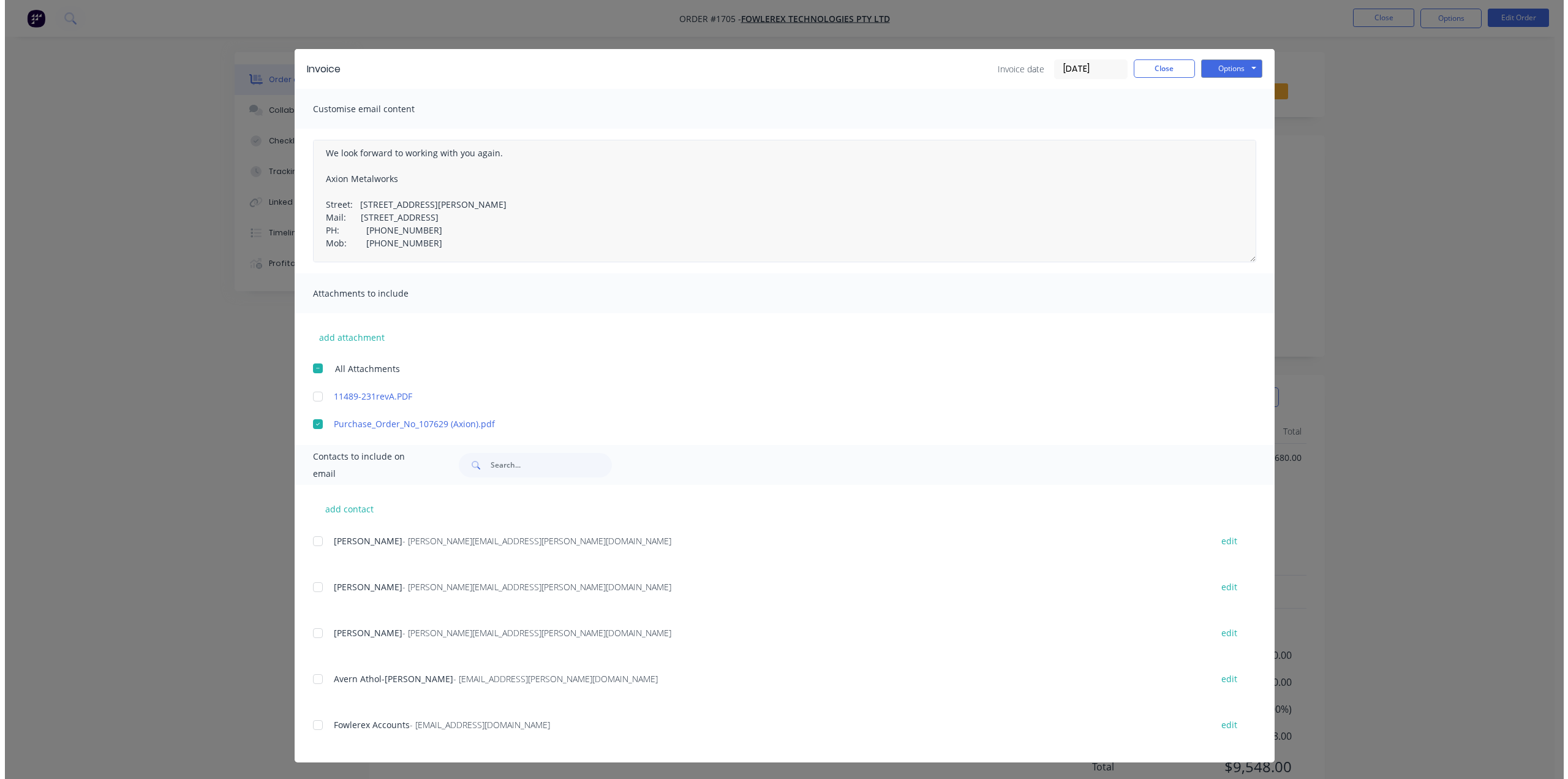
scroll to position [35, 0]
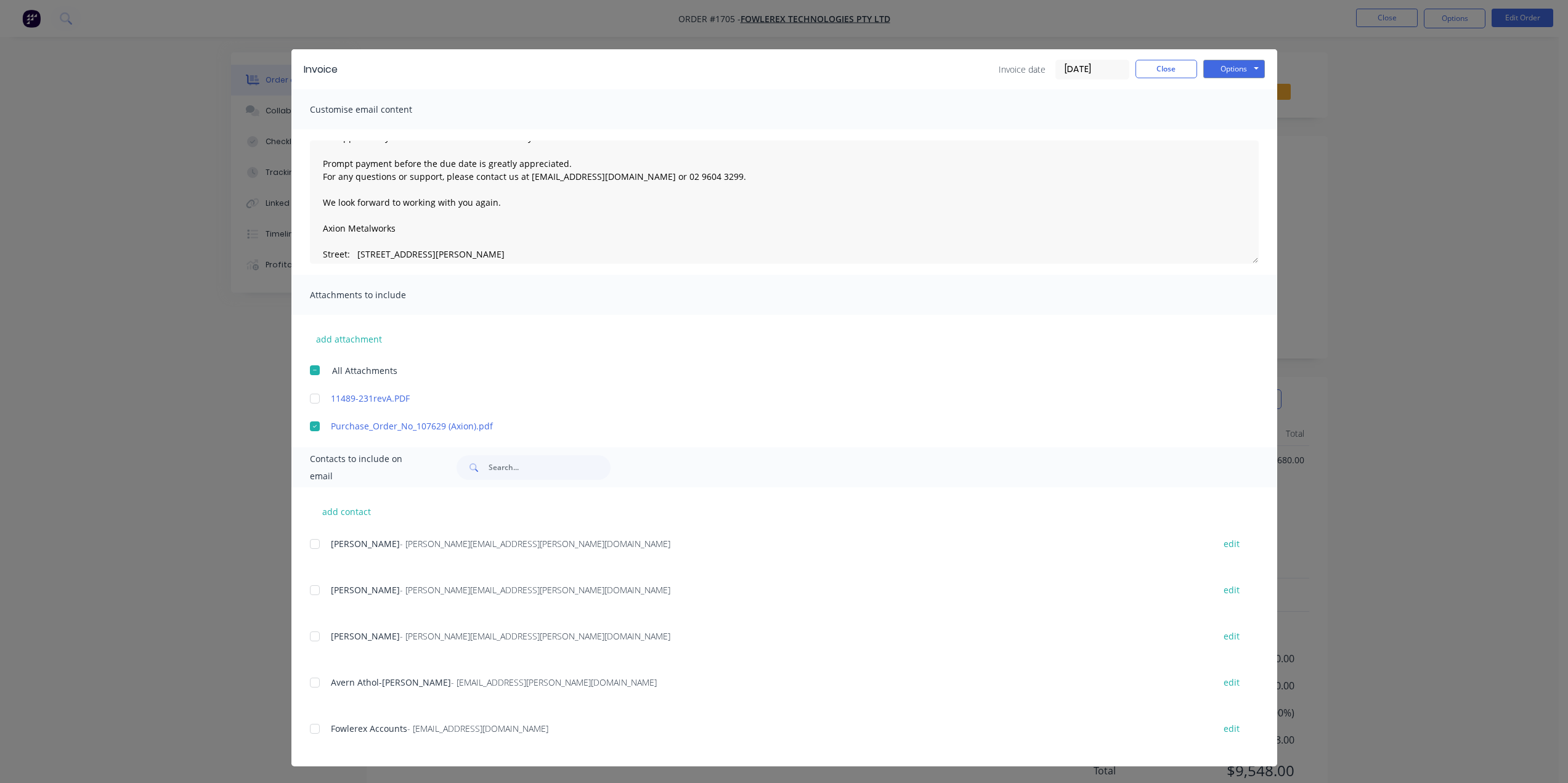
click at [310, 729] on div at bounding box center [315, 728] width 24 height 24
click at [1217, 72] on button "Options" at bounding box center [1234, 69] width 62 height 18
click at [1221, 127] on button "Email" at bounding box center [1242, 131] width 79 height 21
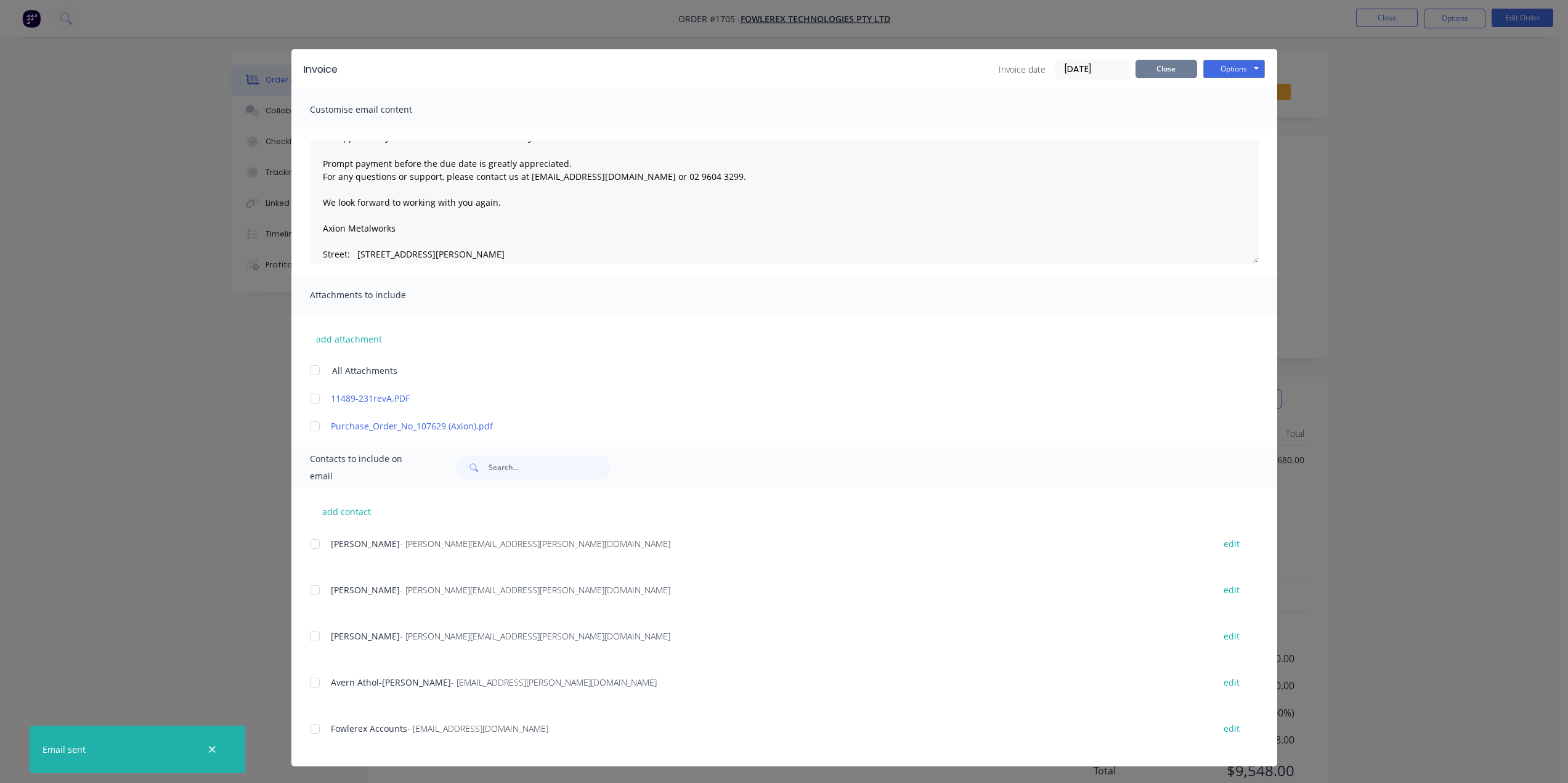
click at [1168, 59] on button "Close" at bounding box center [1166, 69] width 62 height 18
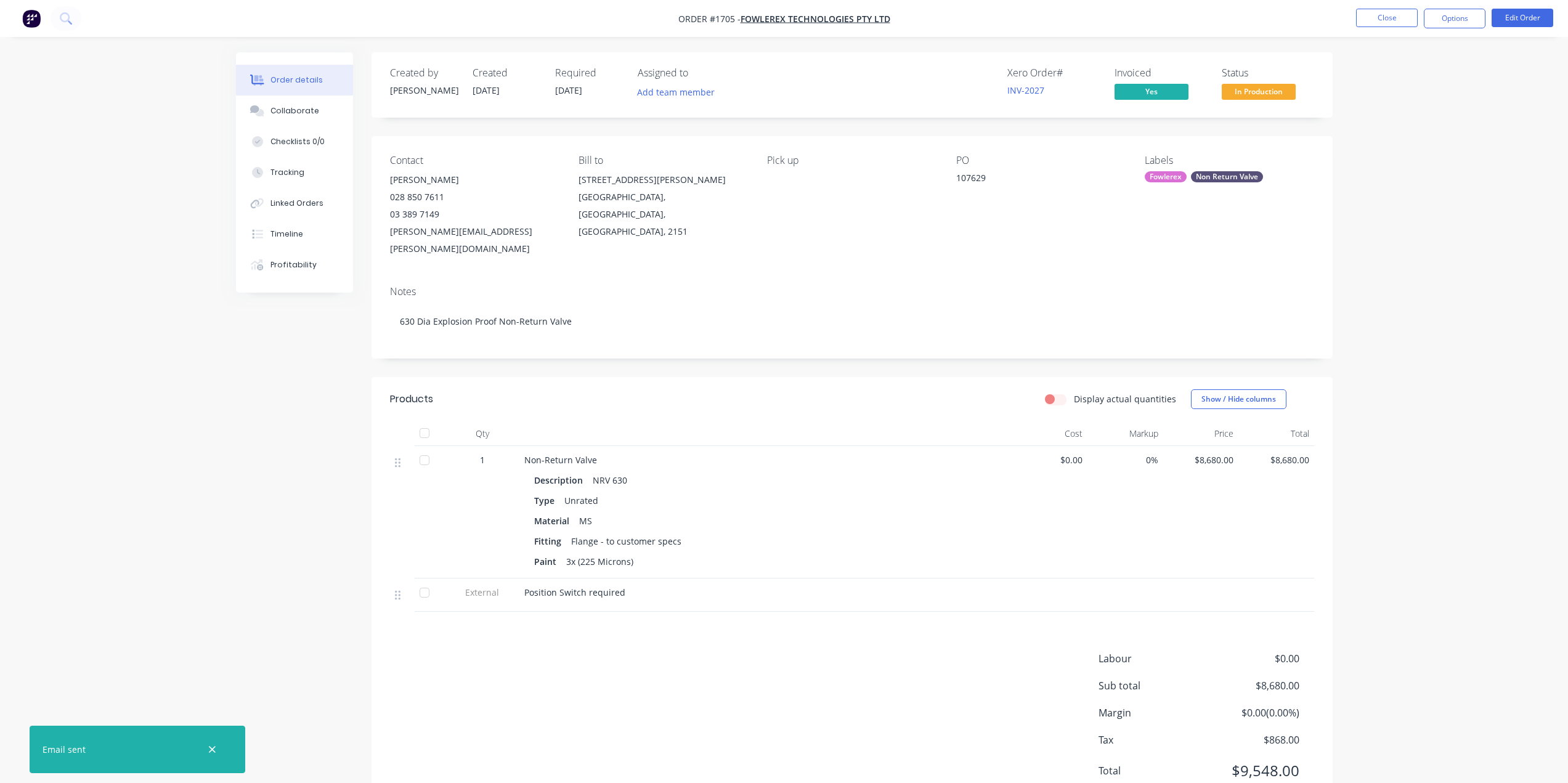
click at [1436, 104] on div "Order details Collaborate Checklists 0/0 Tracking Linked Orders Timeline Profit…" at bounding box center [784, 416] width 1568 height 831
click at [1380, 14] on button "Close" at bounding box center [1386, 18] width 62 height 18
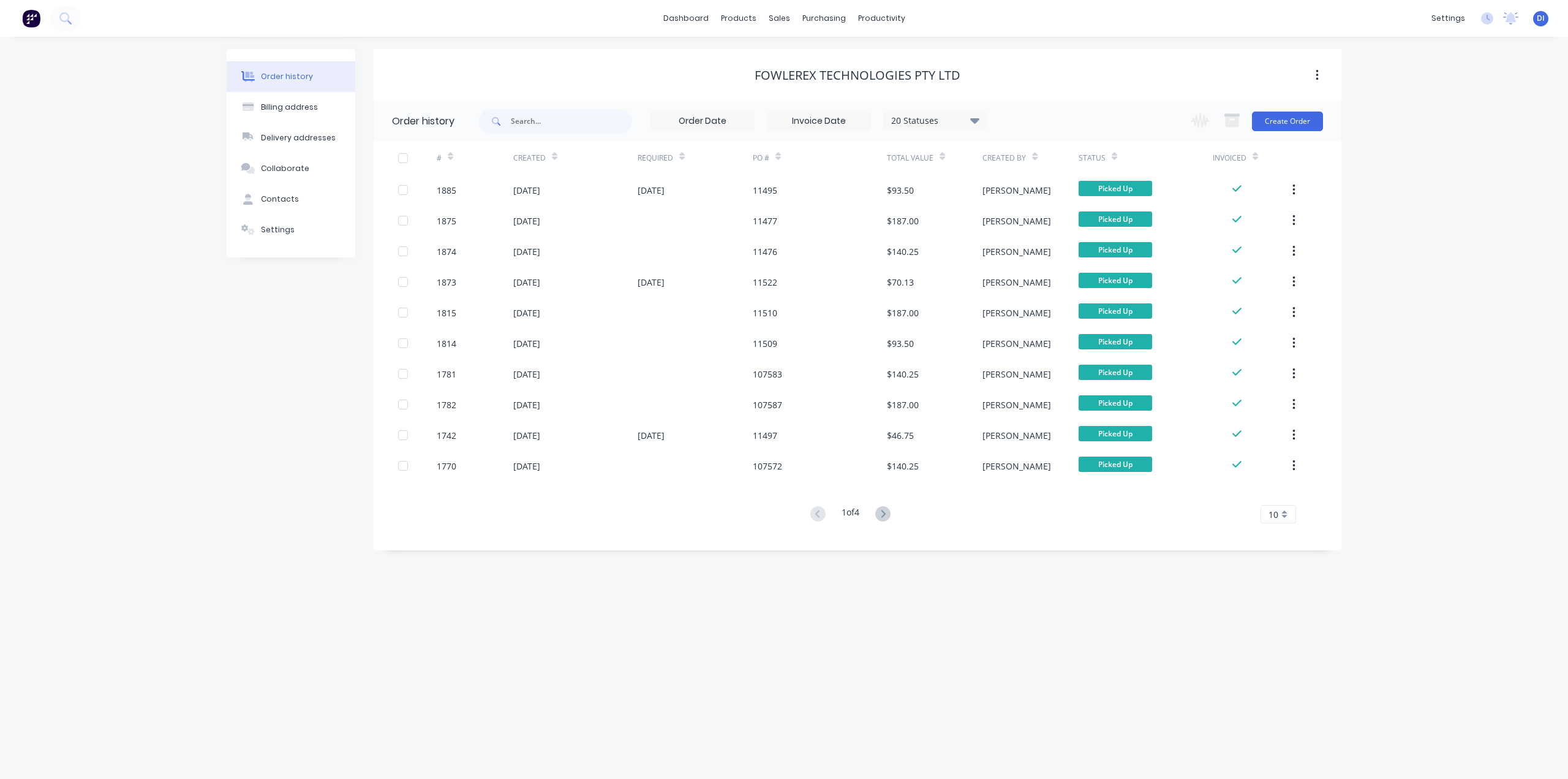
click at [1396, 166] on div "Order history Billing address Delivery addresses Collaborate Contacts Settings …" at bounding box center [784, 407] width 1568 height 742
click at [948, 127] on div "20 Statuses" at bounding box center [936, 121] width 103 height 14
click at [1036, 262] on label at bounding box center [1036, 262] width 0 height 0
click at [1036, 267] on input "checkbox" at bounding box center [1041, 267] width 10 height 11
checkbox input "true"
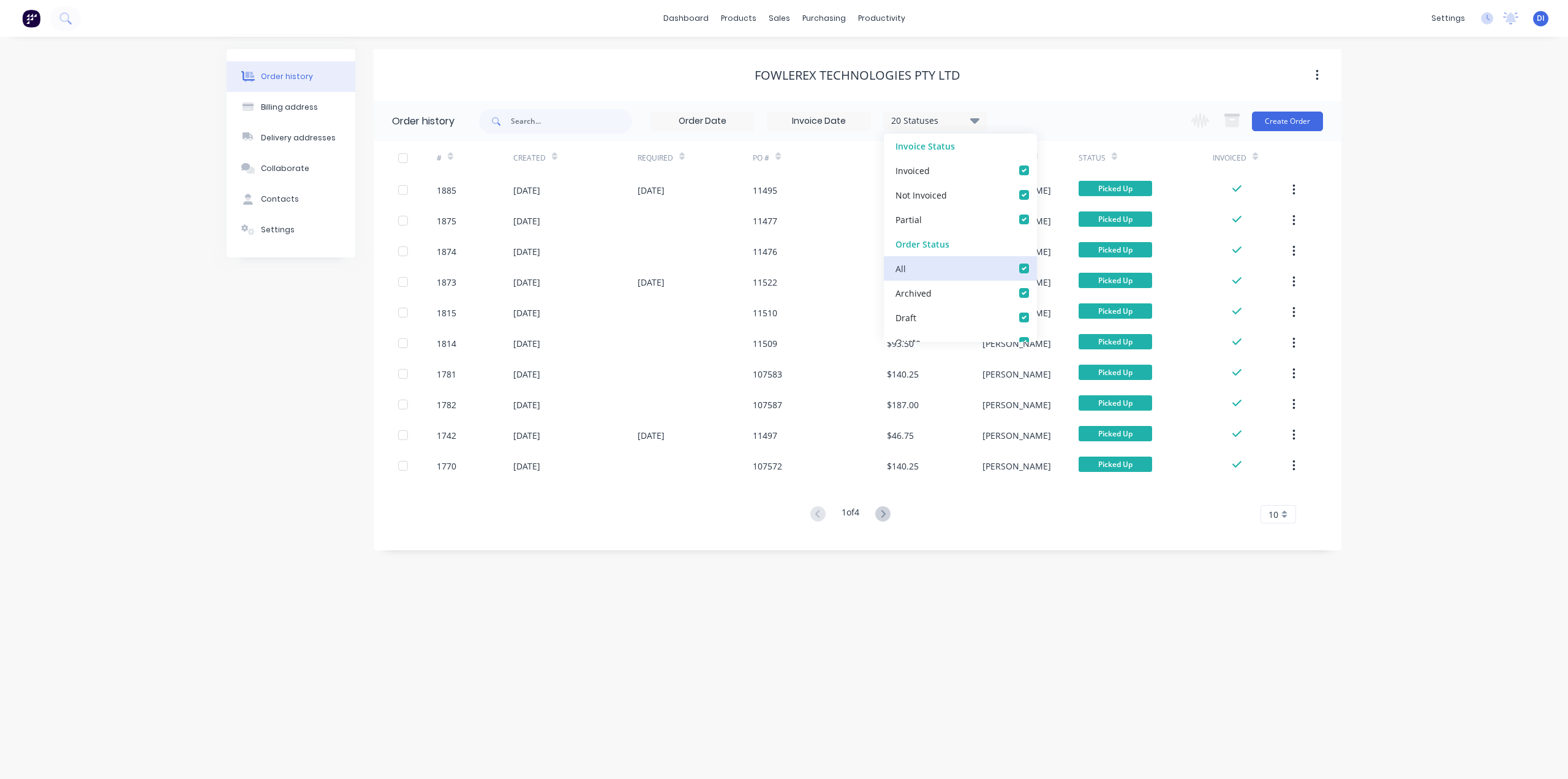
checkbox input "true"
click at [1036, 262] on label at bounding box center [1036, 262] width 0 height 0
click at [1036, 267] on input "checkbox" at bounding box center [1041, 267] width 10 height 11
checkbox input "false"
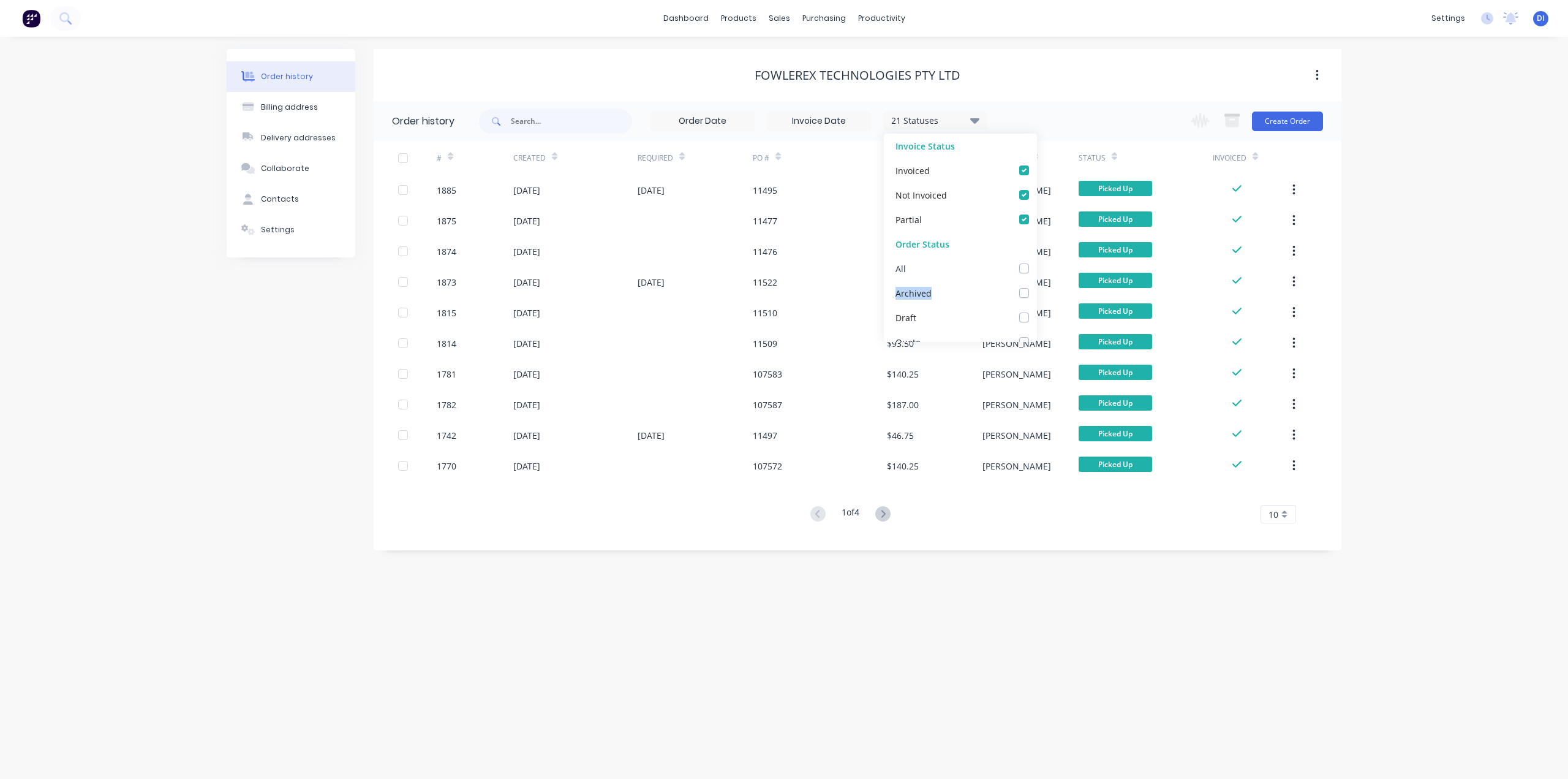
checkbox input "false"
checkbox Supplier_checkbox_bf0060dd-1dce-439b-959b-a3e8d4236b7fundefined "false"
checkbox Cutting_checkbox_79fc8370-49d1-45a9-b55c-1fc69371c636undefined "false"
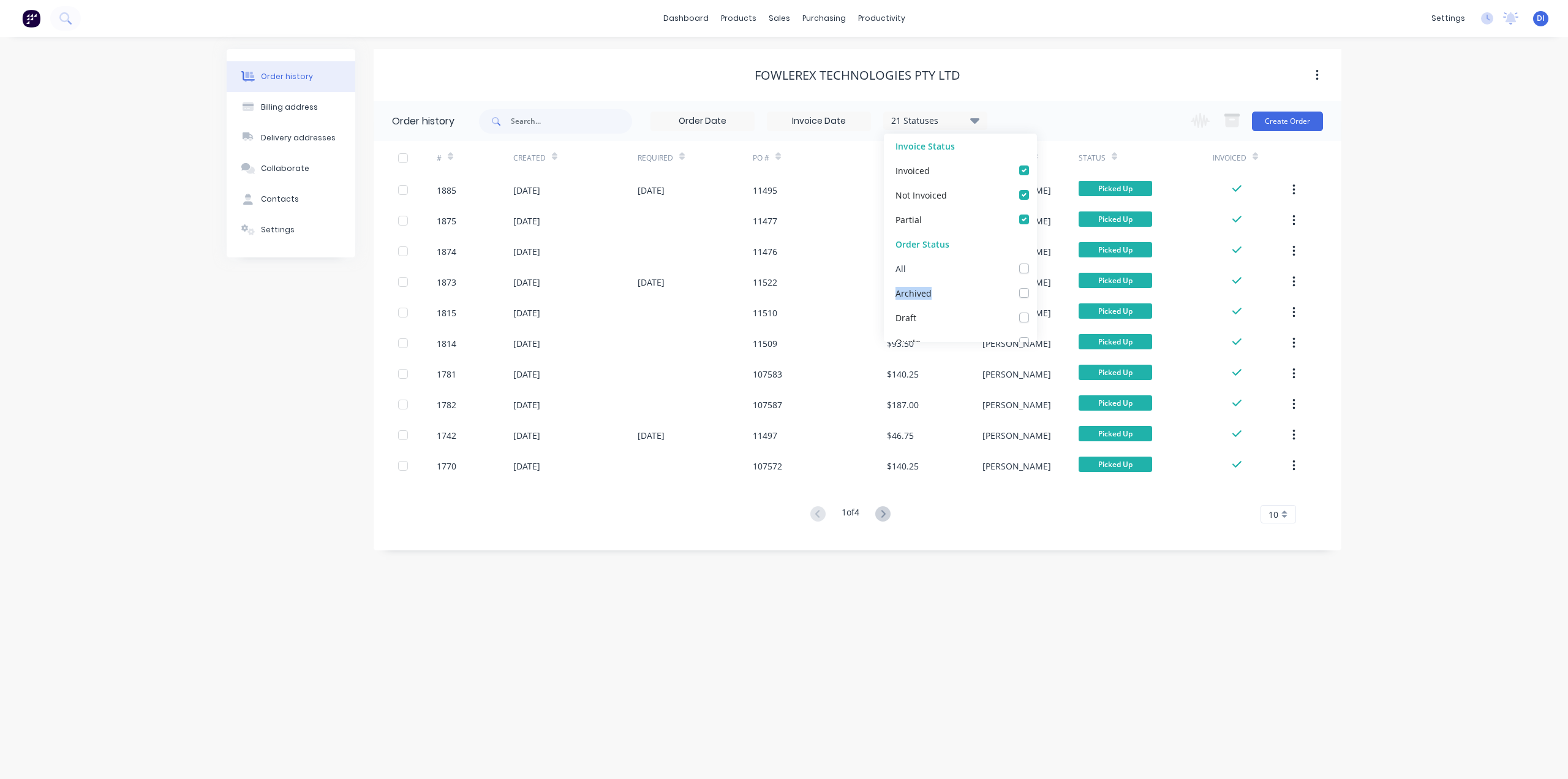
checkbox Rolling_checkbox_d4c2eb54-bec8-4fc6-8d71-a67cce085be4undefined "false"
checkbox Production_checkbox_5ee1bc50-7d7c-457a-82fa-c5c2a10a59e4undefined "false"
checkbox check_checkbox_640f8836-799c-4a19-bd22-ac5b78cdc842undefined "false"
checkbox Up_checkbox_2db9320d-dc39-4ea5-a987-d99186212894undefined "false"
checkbox Delivery_checkbox_ca139be5-4275-4c51-a5d5-82deef6d63cdundefined "false"
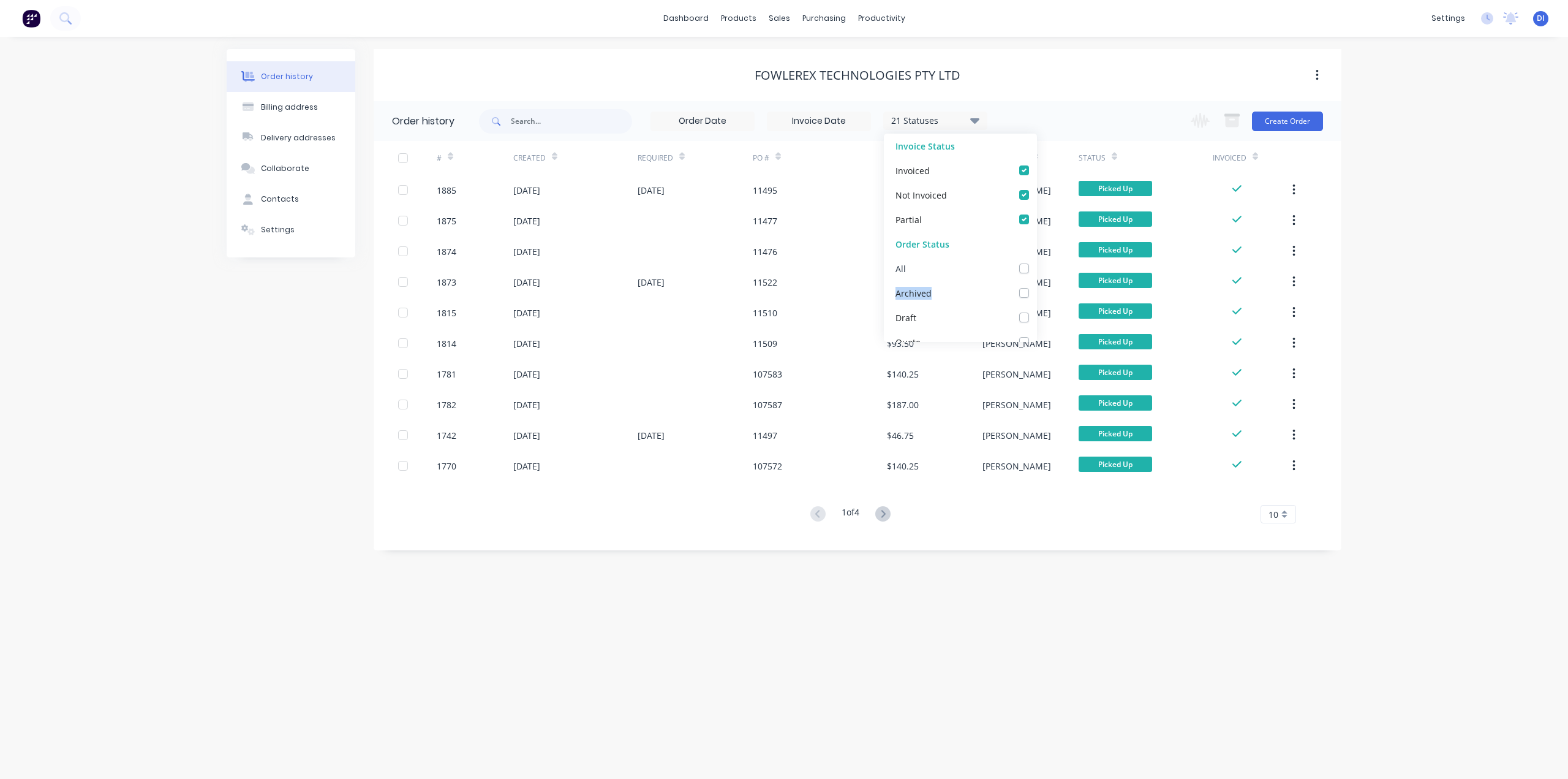
checkbox Assembled_checkbox_6a670c1f-0b5b-4335-8c31-6e6ddd83e1fbundefined "false"
checkbox Sent_checkbox_8388205c-9108-40c0-8add-fb5e121a6c10undefined "false"
checkbox Sent_checkbox_440edcfa-aab1-4020-813c-ac30404e4aeeundefined "false"
checkbox Requested_checkbox_7d732eca-cd28-4415-97fe-51d4bb57bf7bundefined "false"
checkbox Recieved_checkbox_2e2c316d-dad9-4651-ac18-e4831fa5ac33undefined "false"
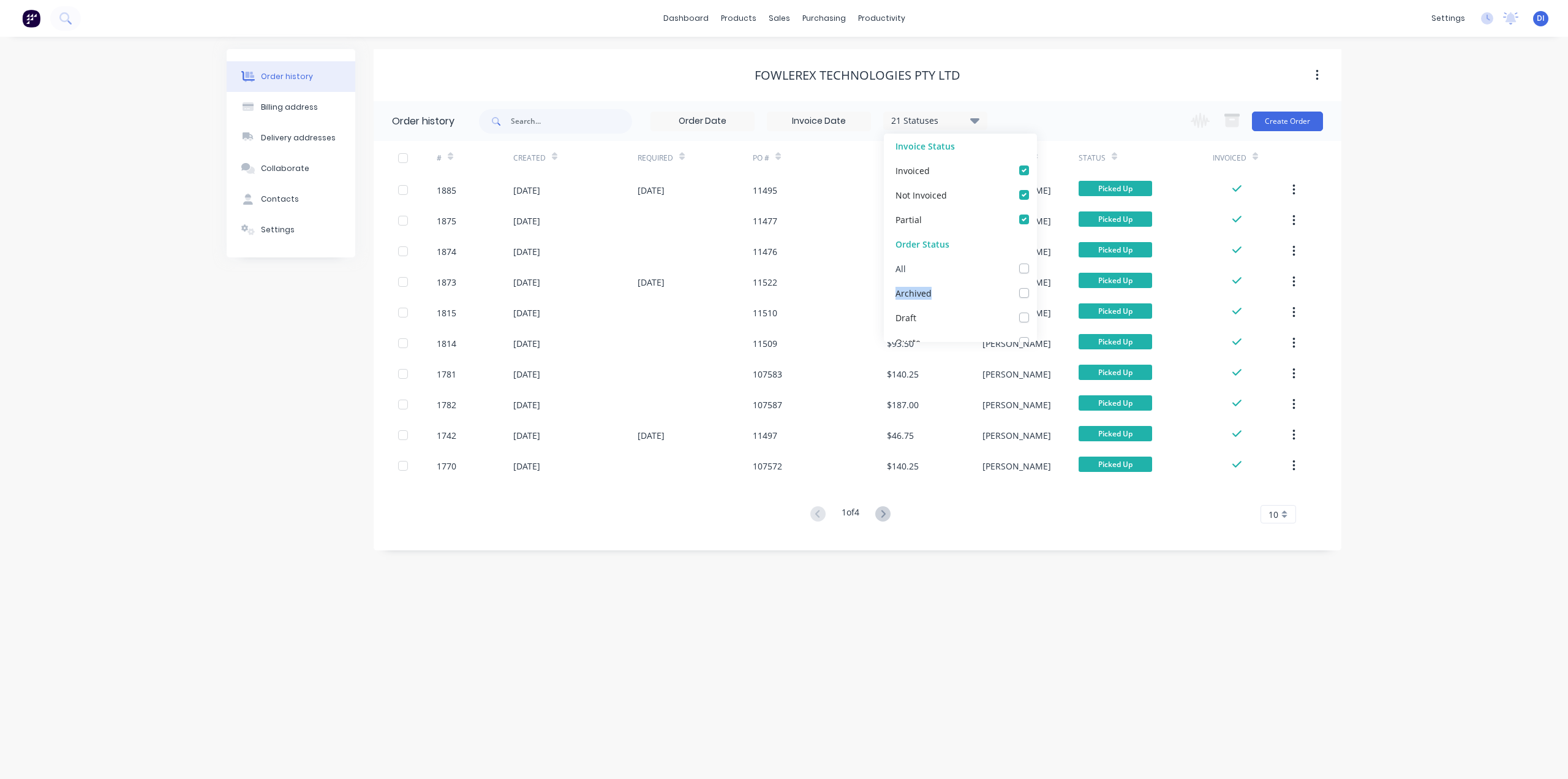
checkbox input "false"
checkbox Up_checkbox_2v7n5aundefined "false"
click at [962, 159] on div "Quote" at bounding box center [961, 158] width 153 height 24
click at [1036, 152] on label at bounding box center [1036, 152] width 0 height 0
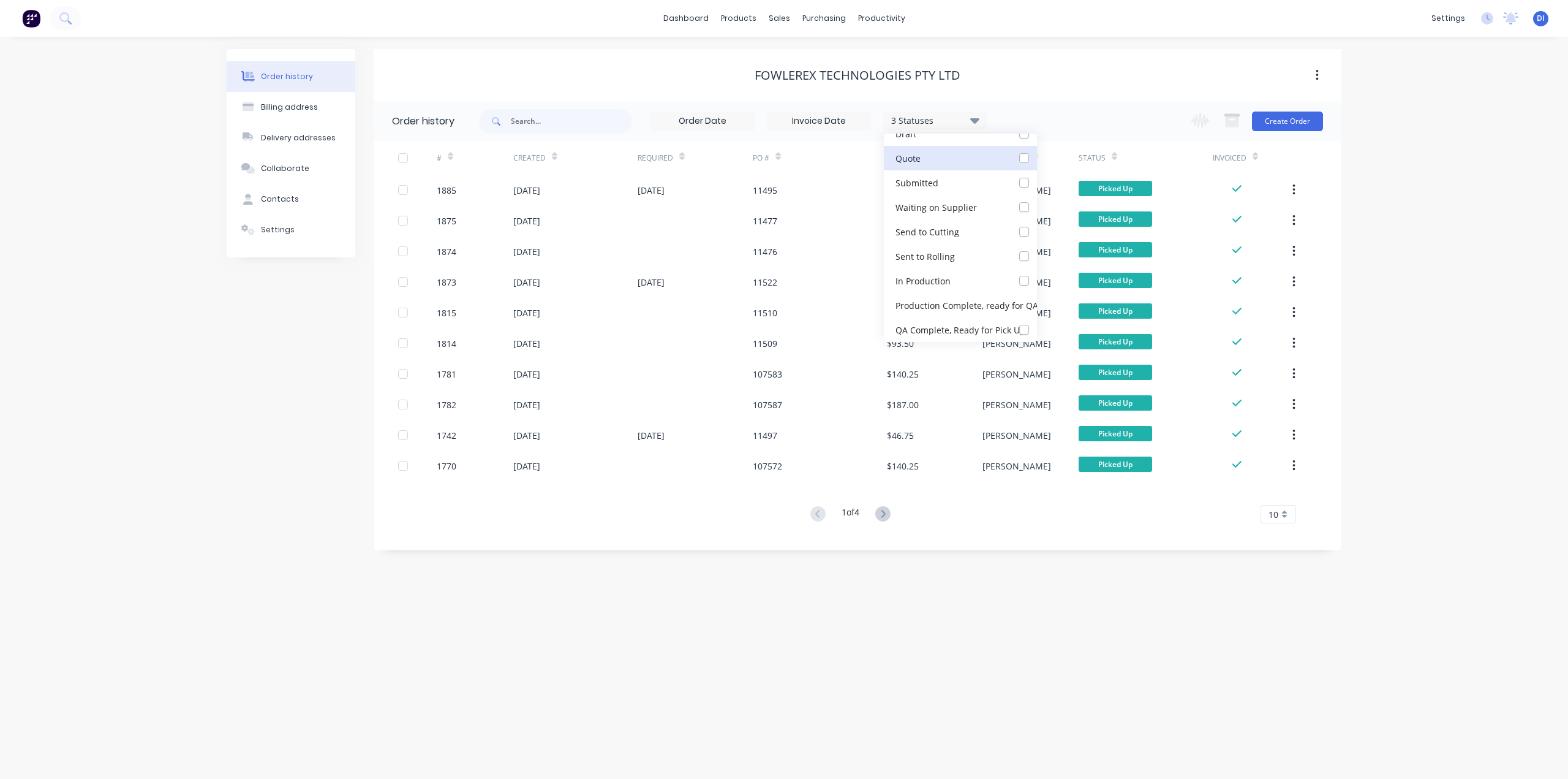
click at [1036, 160] on input "checkbox" at bounding box center [1041, 157] width 10 height 11
checkbox input "true"
click at [1389, 264] on div "Order history Billing address Delivery addresses Collaborate Contacts Settings …" at bounding box center [784, 407] width 1568 height 742
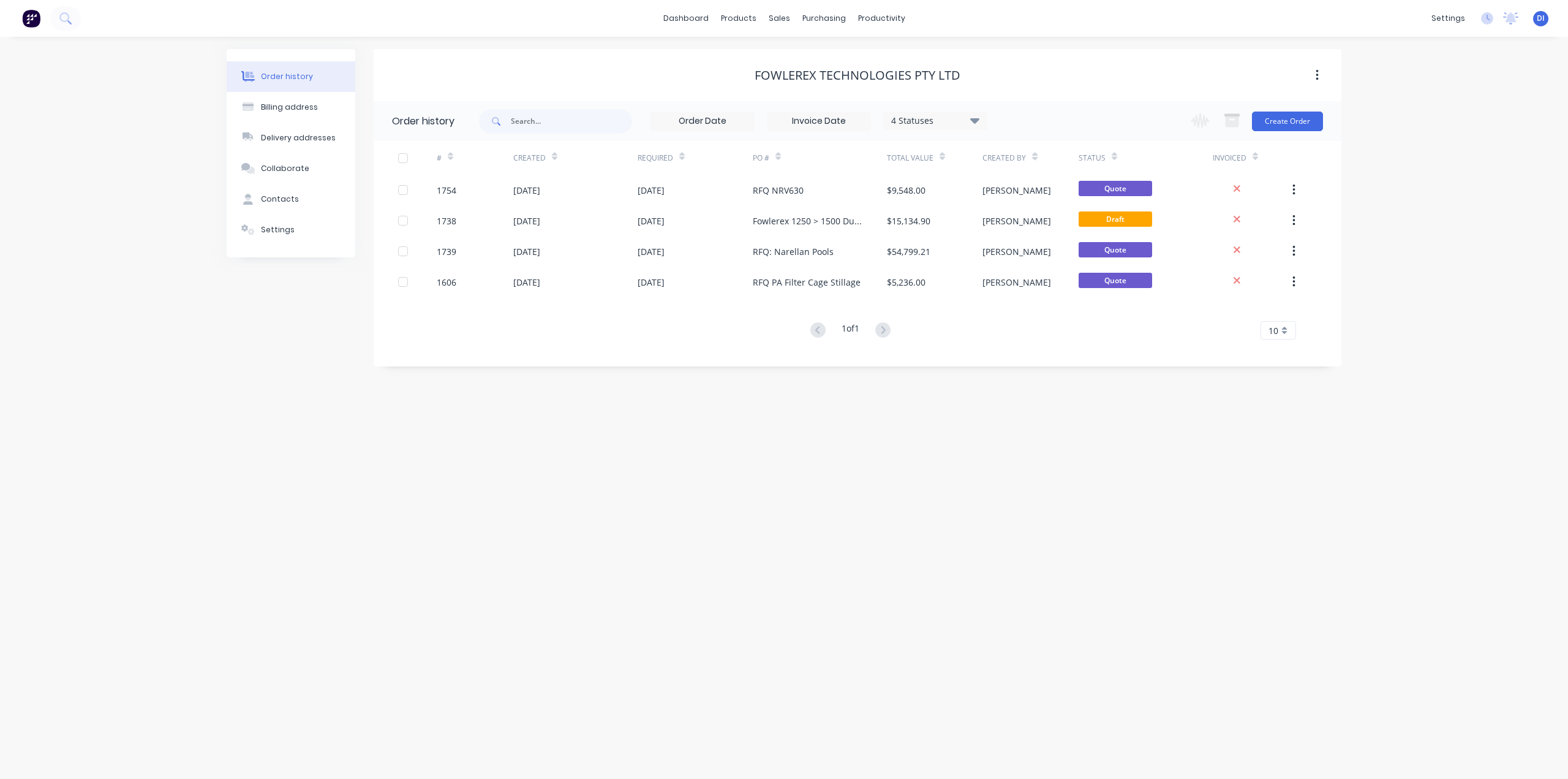
click at [1277, 331] on span "10" at bounding box center [1273, 330] width 10 height 13
click at [1290, 476] on div "35" at bounding box center [1278, 482] width 34 height 21
click at [1429, 437] on div "Order history Billing address Delivery addresses Collaborate Contacts Settings …" at bounding box center [784, 407] width 1568 height 742
click at [100, 107] on div "Order history Billing address Delivery addresses Collaborate Contacts Settings …" at bounding box center [784, 407] width 1568 height 742
click at [27, 14] on img at bounding box center [31, 18] width 18 height 18
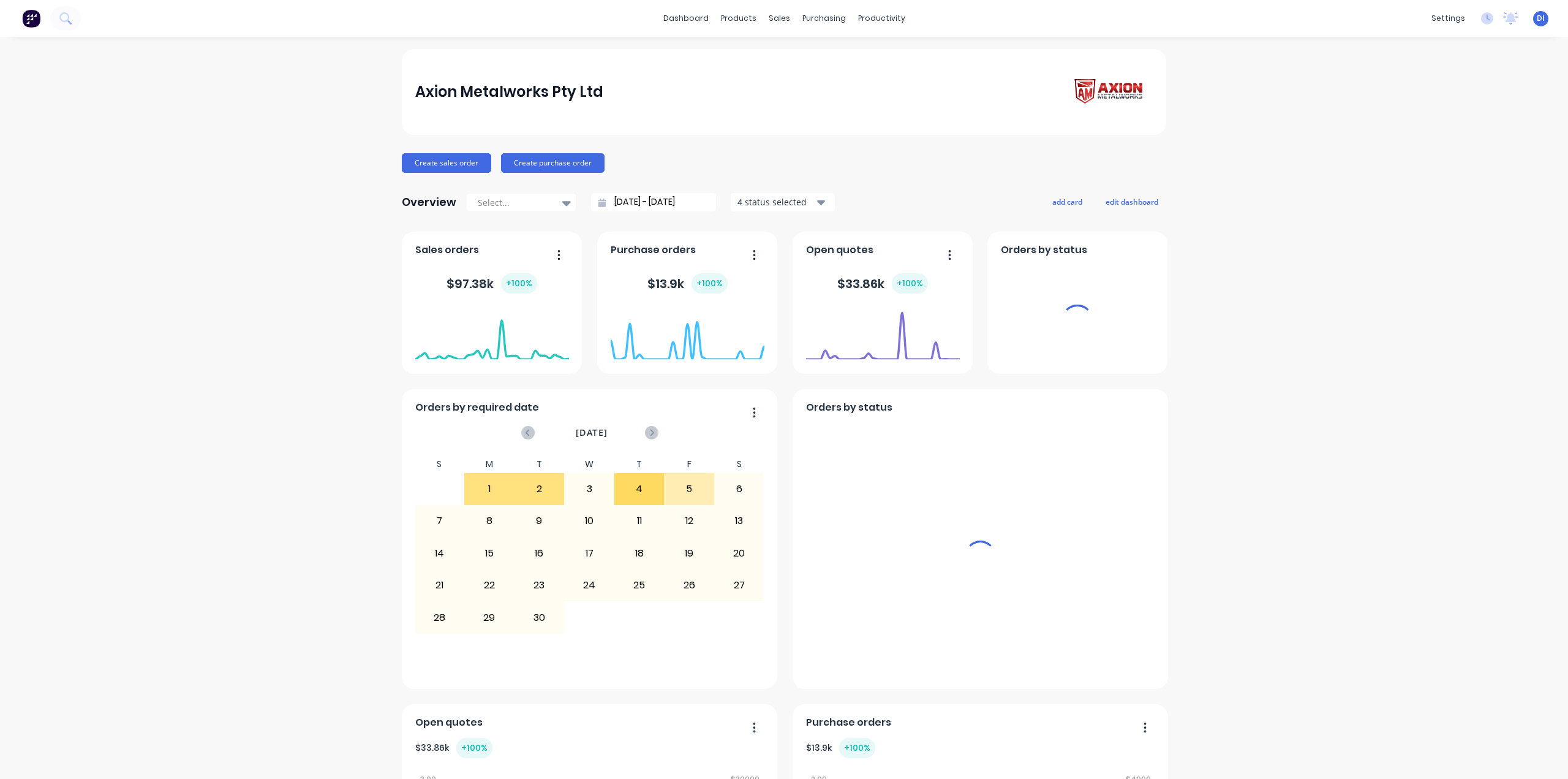
click at [1276, 104] on div "Axion Metalworks Pty Ltd Create sales order Create purchase order Overview Sele…" at bounding box center [784, 684] width 1568 height 1270
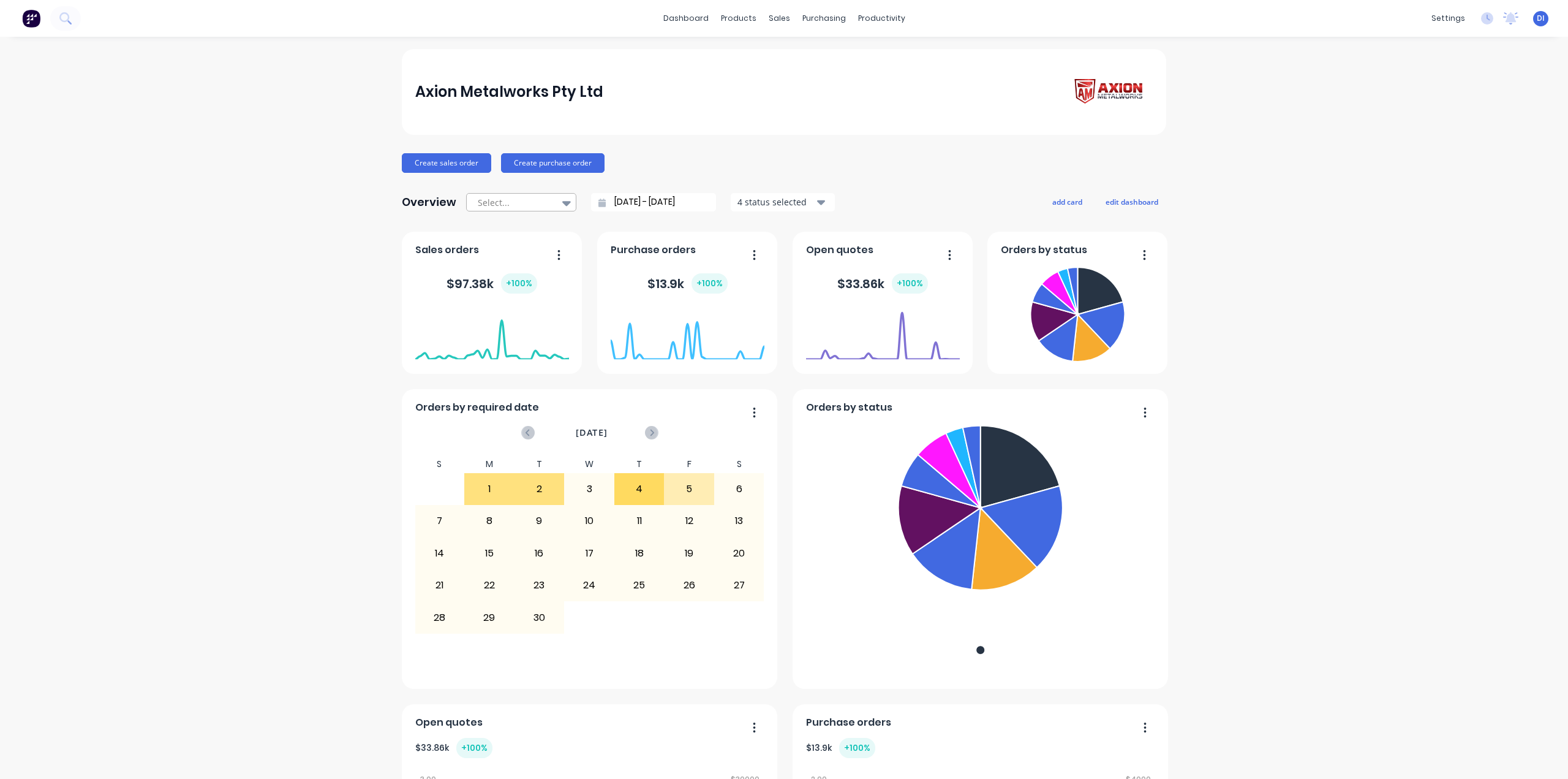
click at [563, 201] on icon at bounding box center [566, 203] width 8 height 14
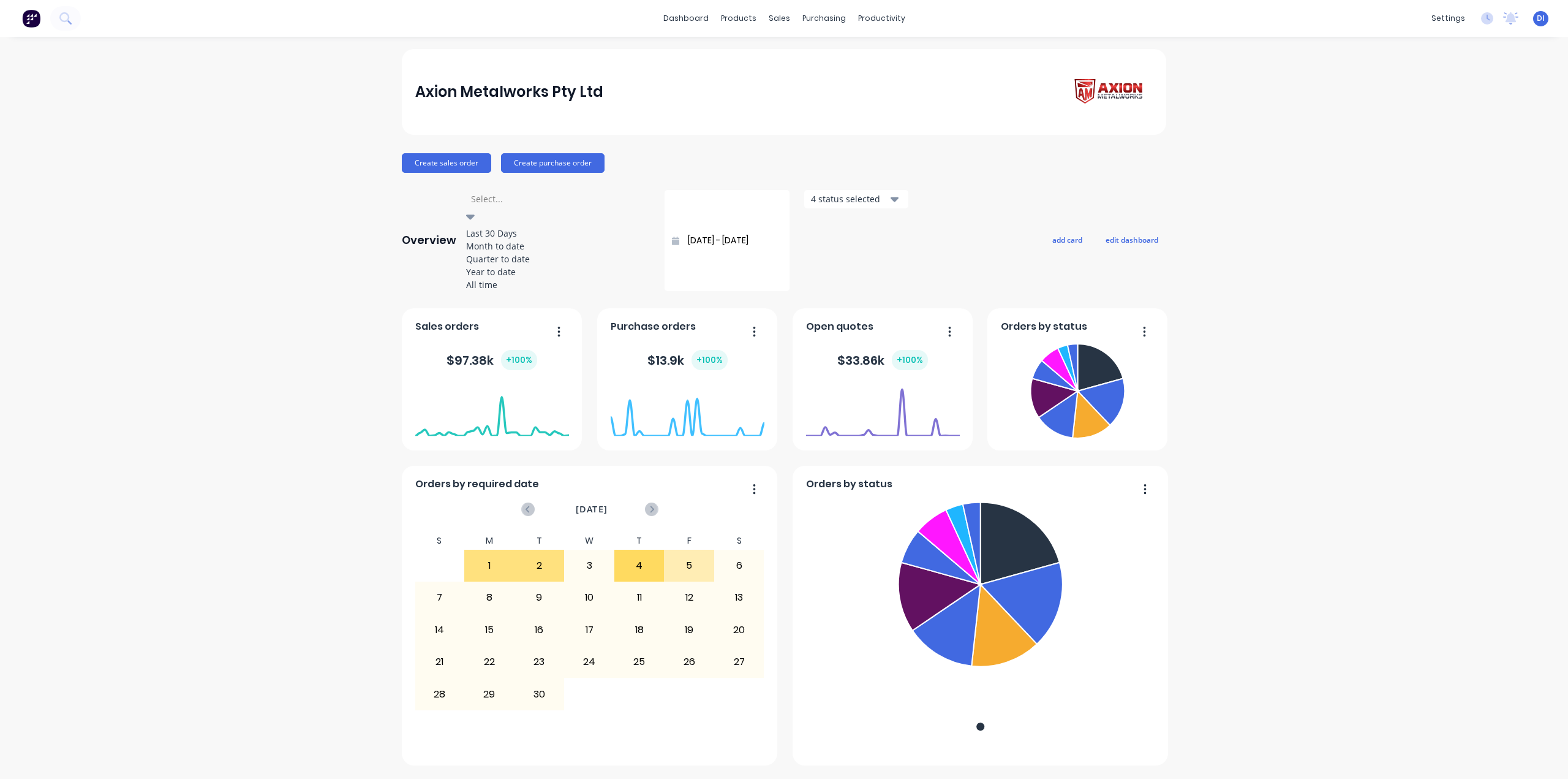
click at [475, 209] on icon at bounding box center [470, 216] width 8 height 14
click at [534, 291] on div "All time" at bounding box center [558, 284] width 183 height 13
type input "[DATE] - [DATE]"
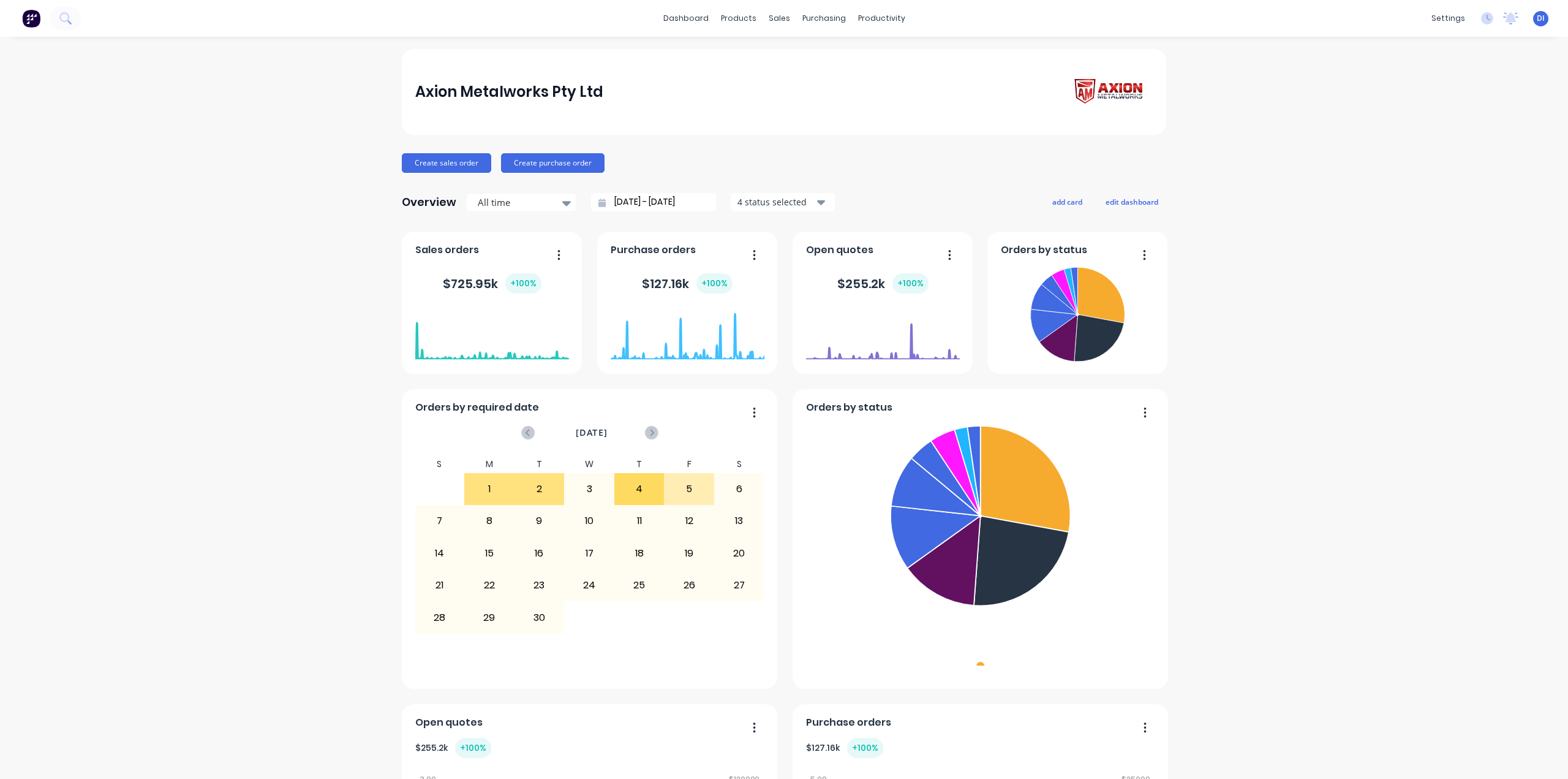
click at [1383, 292] on div "Axion Metalworks Pty Ltd Create sales order Create purchase order Overview All …" at bounding box center [784, 684] width 1568 height 1270
drag, startPoint x: 315, startPoint y: 81, endPoint x: 301, endPoint y: 78, distance: 14.3
click at [312, 81] on div "Axion Metalworks Pty Ltd Create sales order Create purchase order Overview All …" at bounding box center [784, 684] width 1568 height 1270
click at [30, 17] on img at bounding box center [31, 18] width 18 height 18
click at [1322, 144] on div "Axion Metalworks Pty Ltd Create sales order Create purchase order Overview All …" at bounding box center [784, 684] width 1568 height 1270
